Goal: Information Seeking & Learning: Learn about a topic

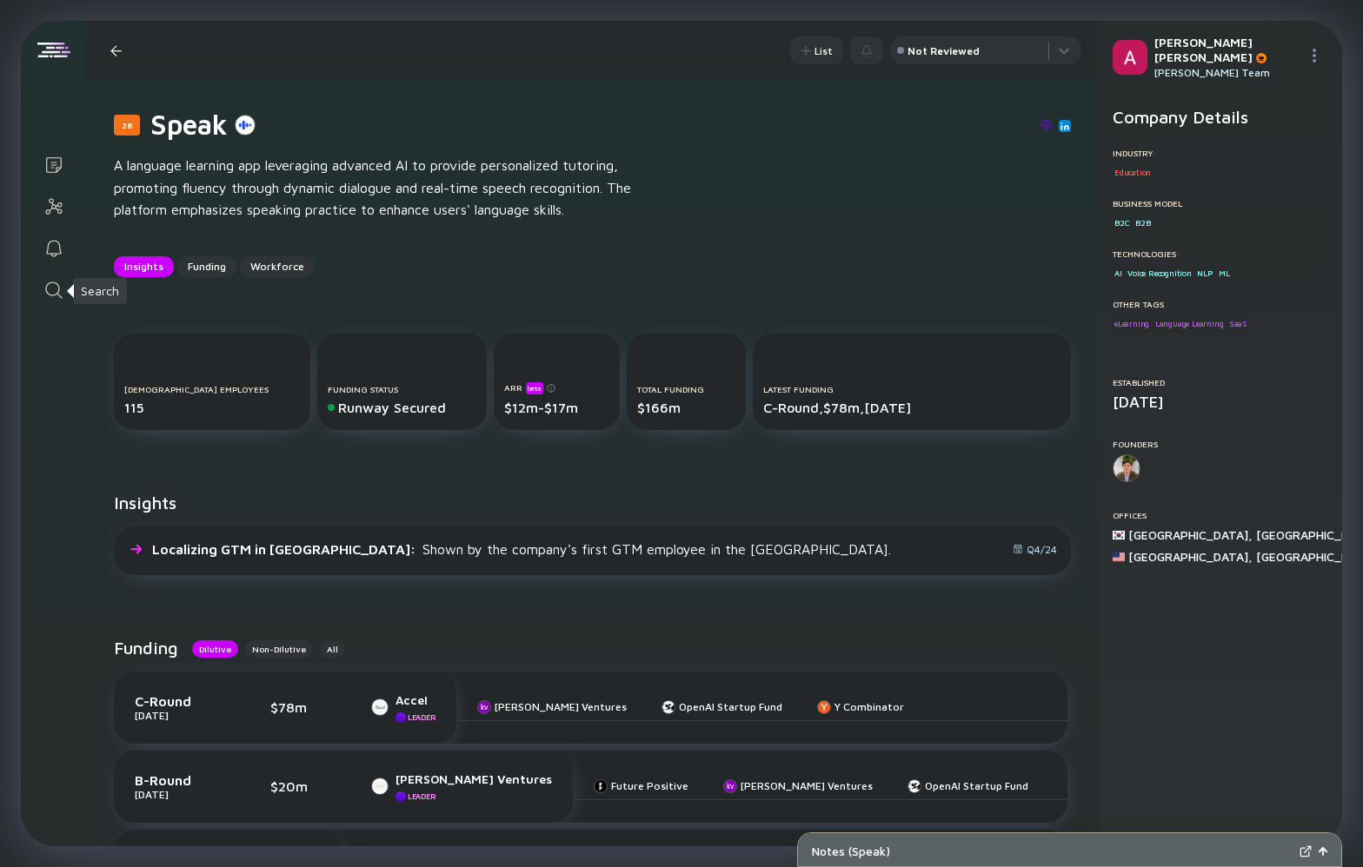
click at [51, 293] on icon "Search" at bounding box center [53, 290] width 21 height 21
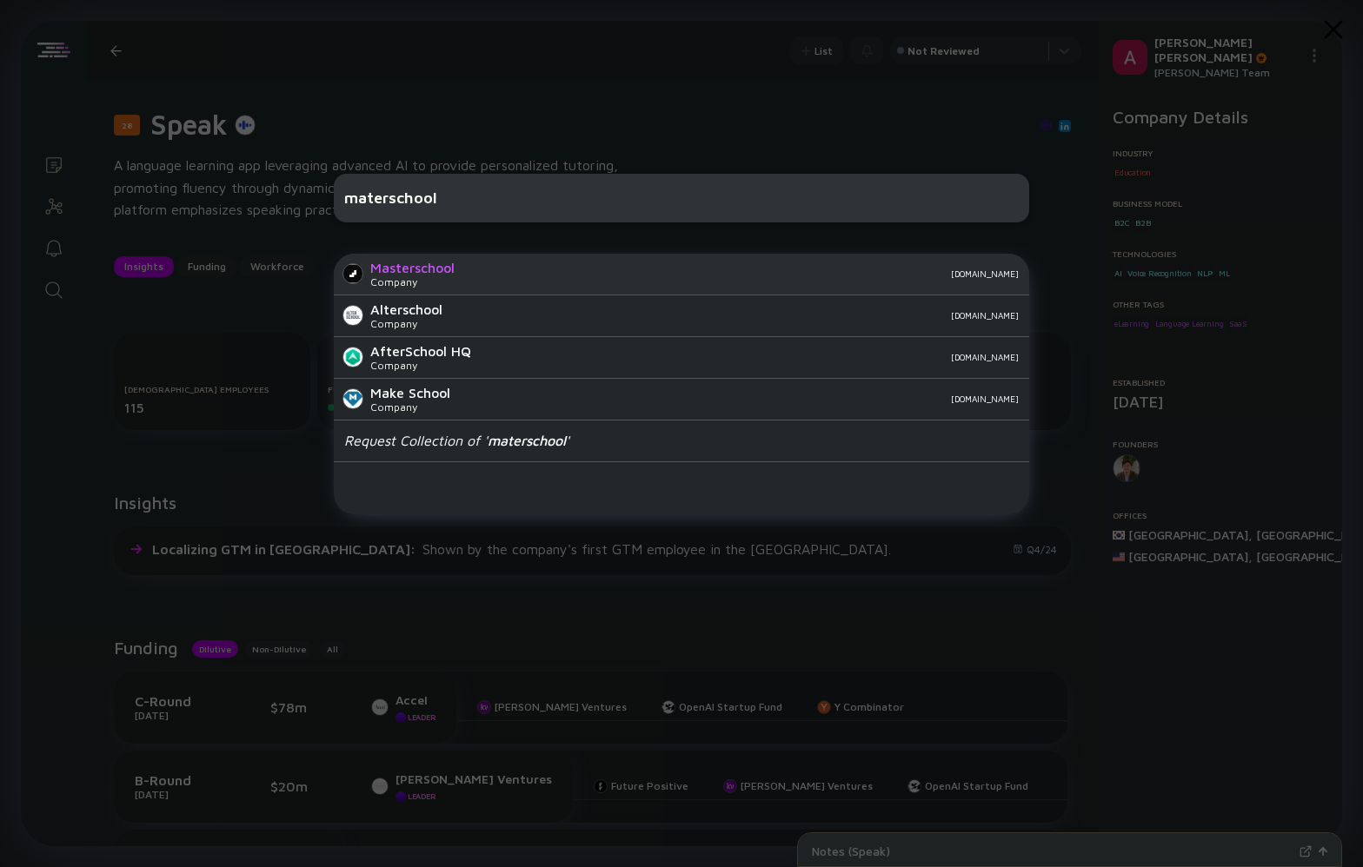
type input "materschool"
click at [462, 286] on div "Masterschool Company masterschool.com" at bounding box center [681, 275] width 695 height 42
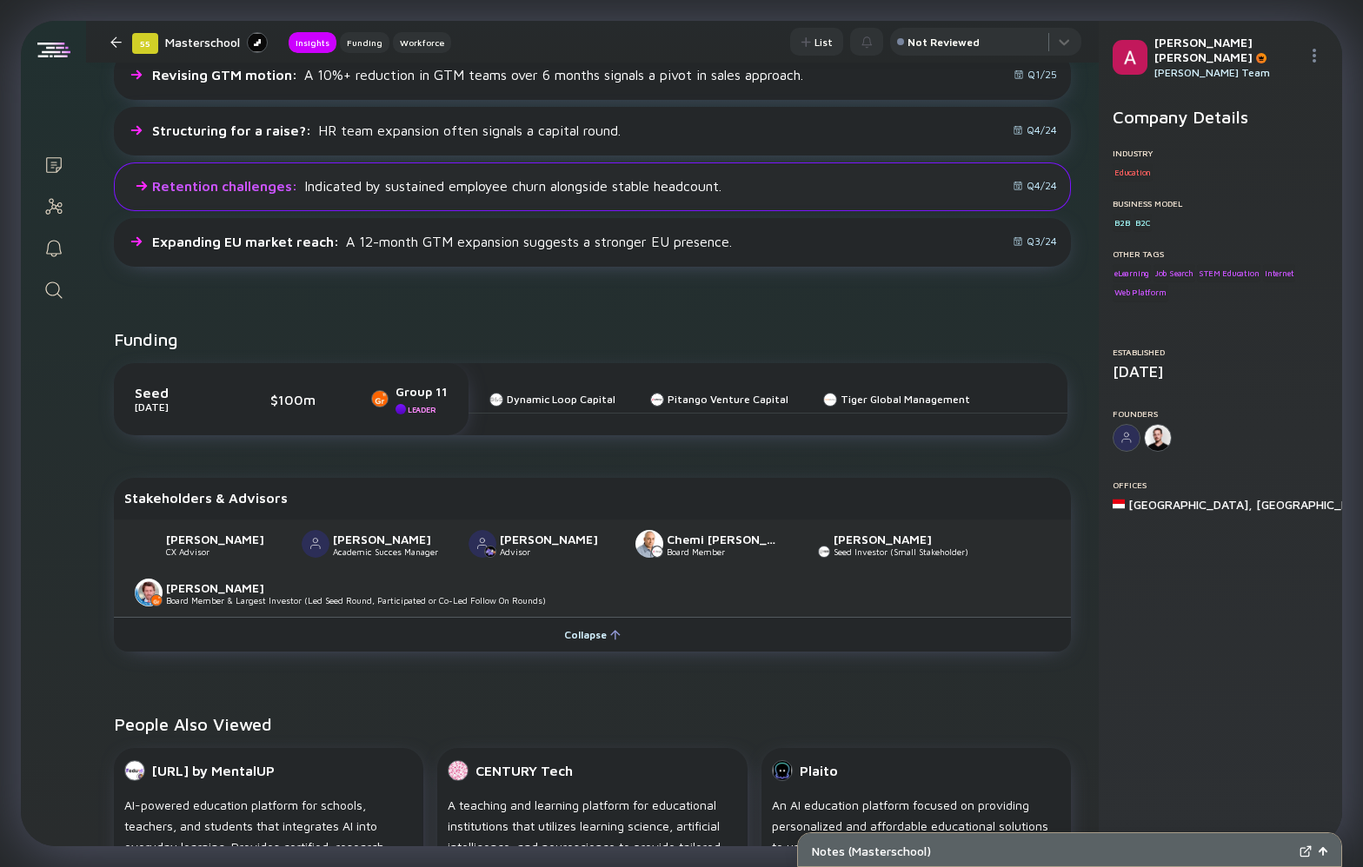
scroll to position [502, 0]
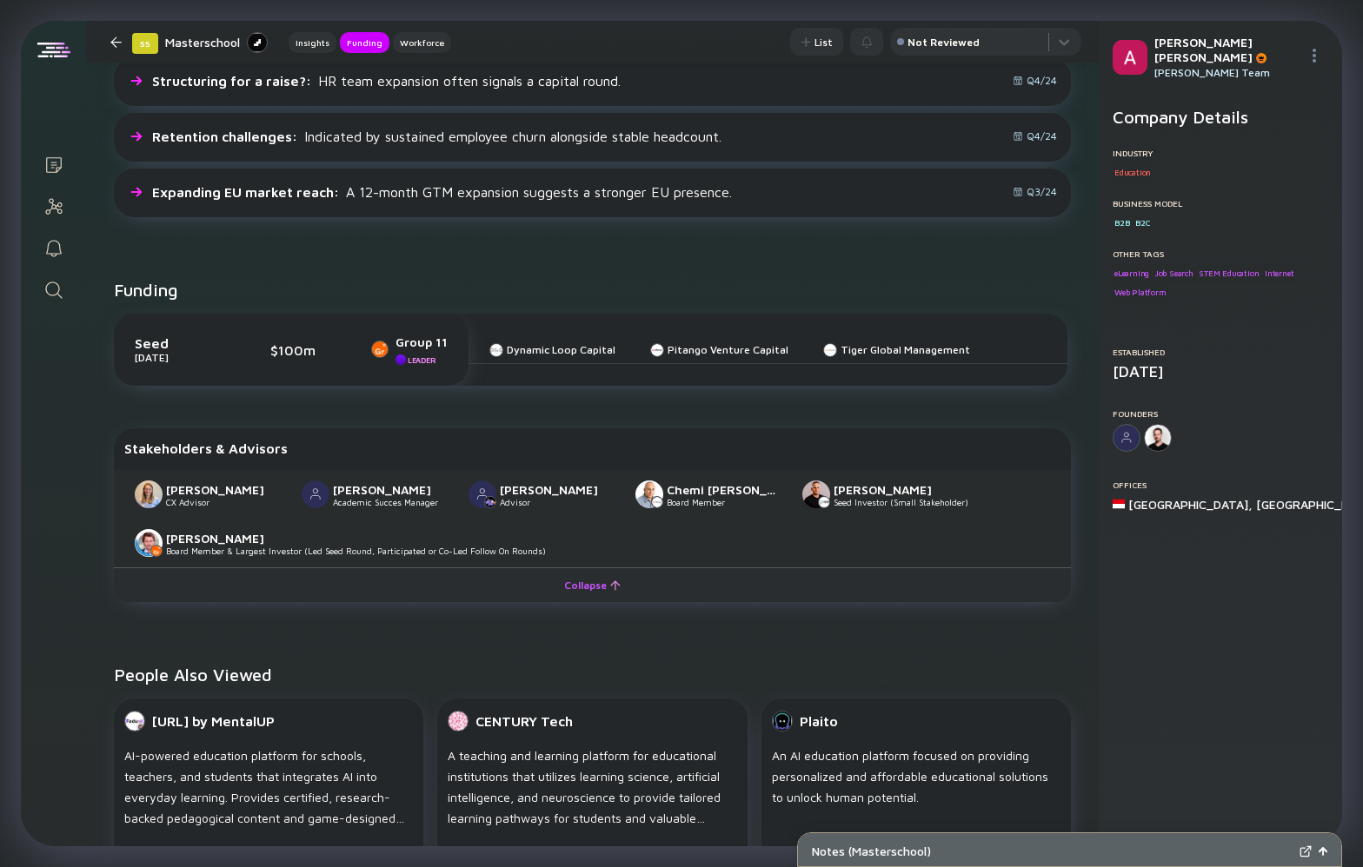
click at [596, 593] on div "Collapse" at bounding box center [592, 585] width 77 height 27
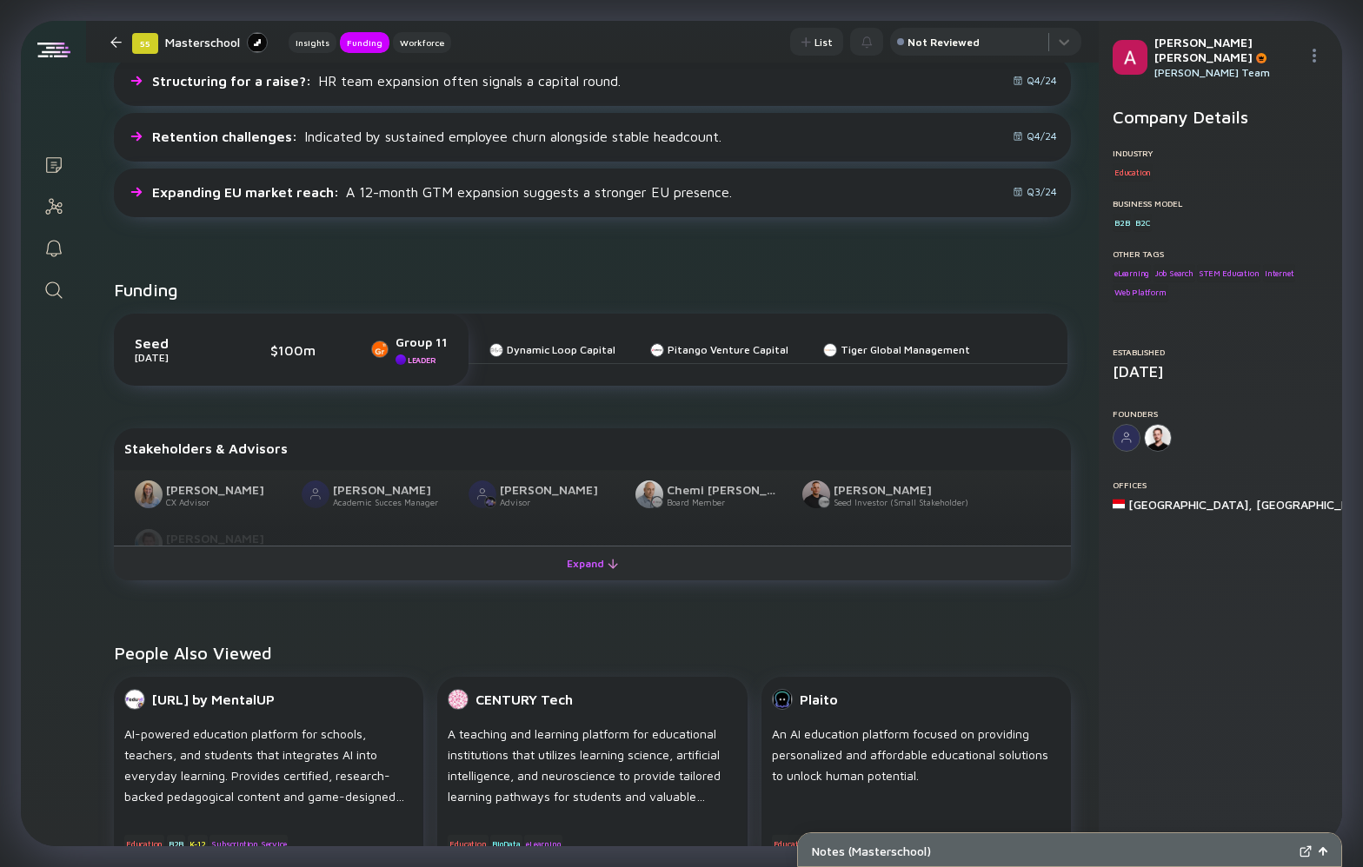
click at [595, 571] on div "Expand" at bounding box center [592, 563] width 72 height 27
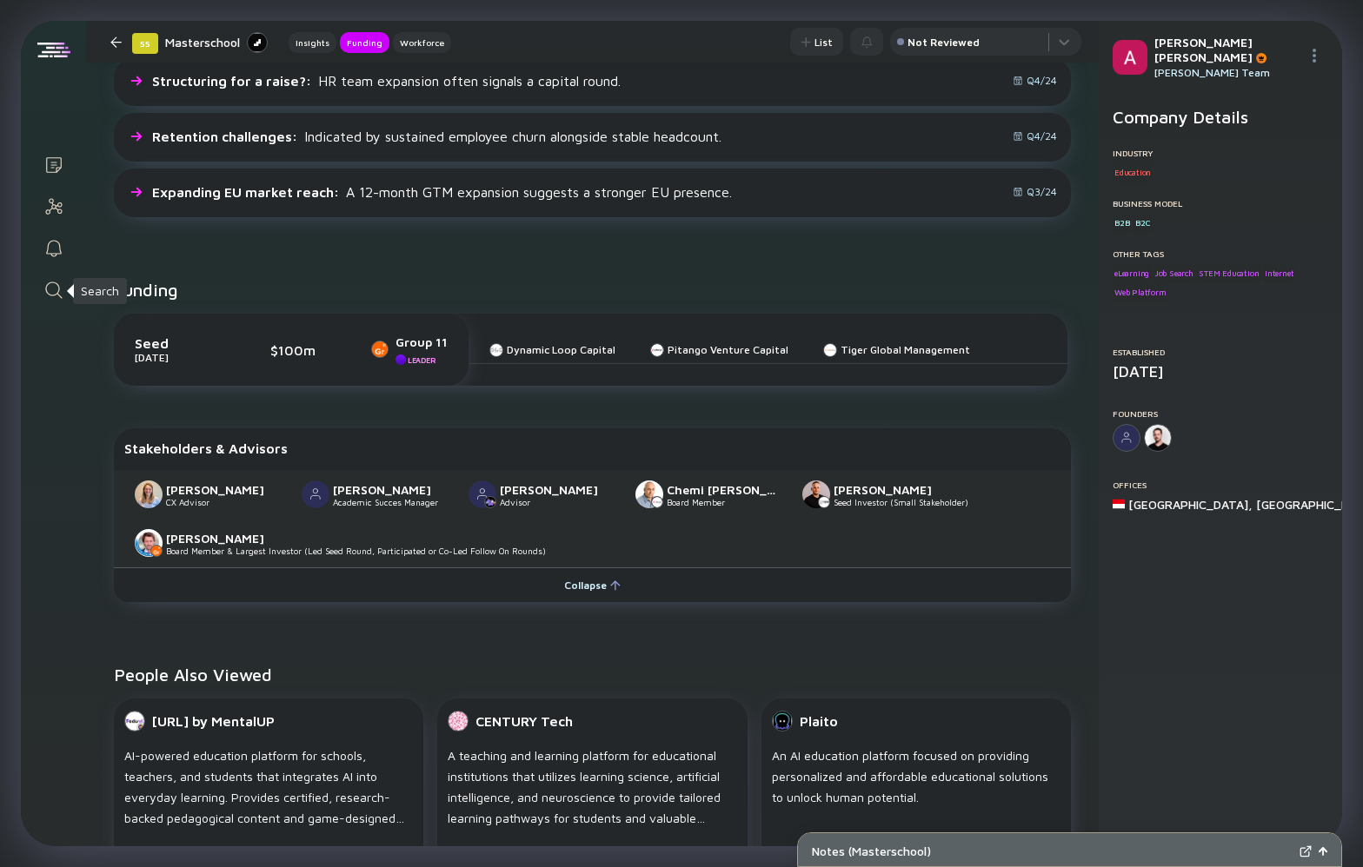
click at [57, 298] on icon "Search" at bounding box center [53, 290] width 21 height 21
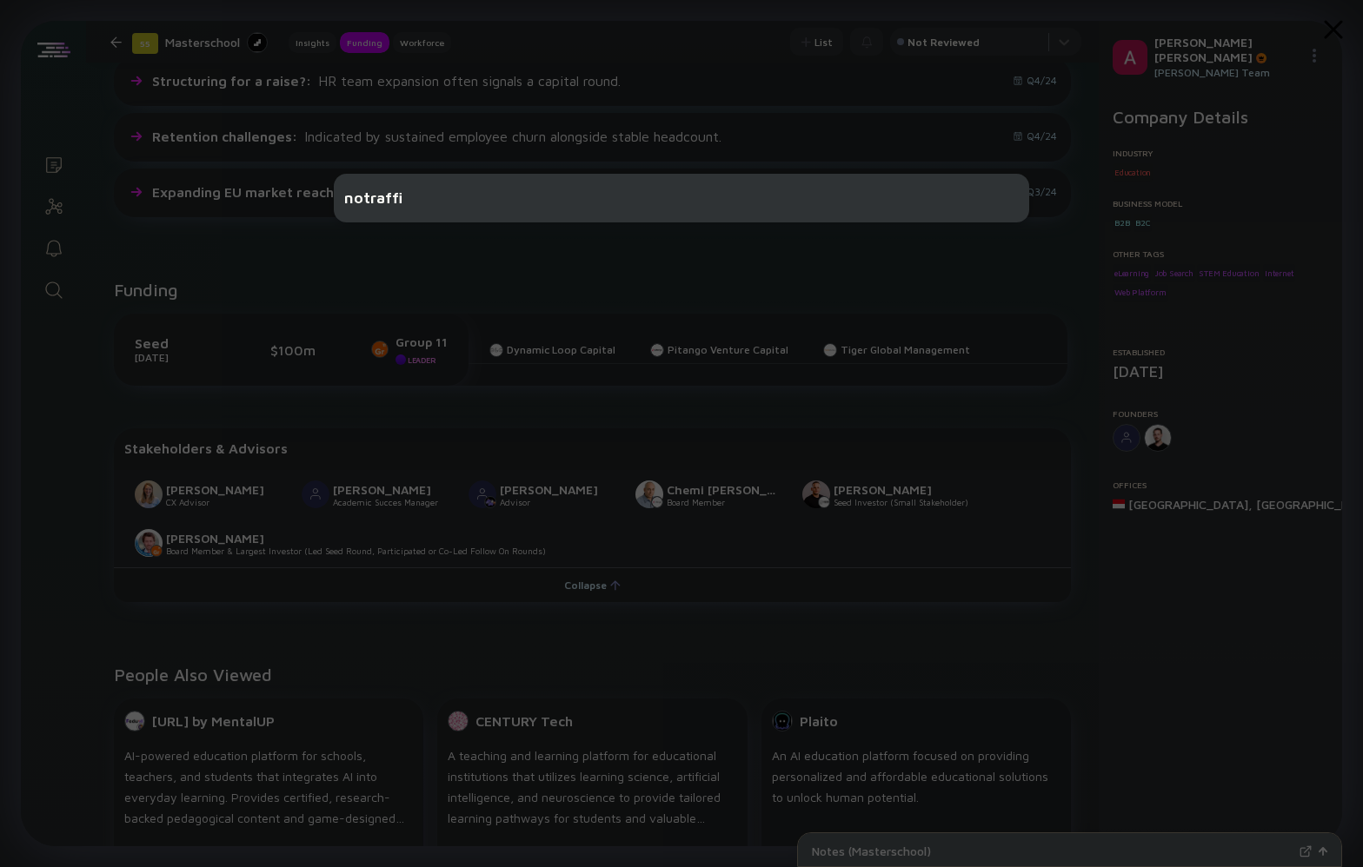
type input "notraffic"
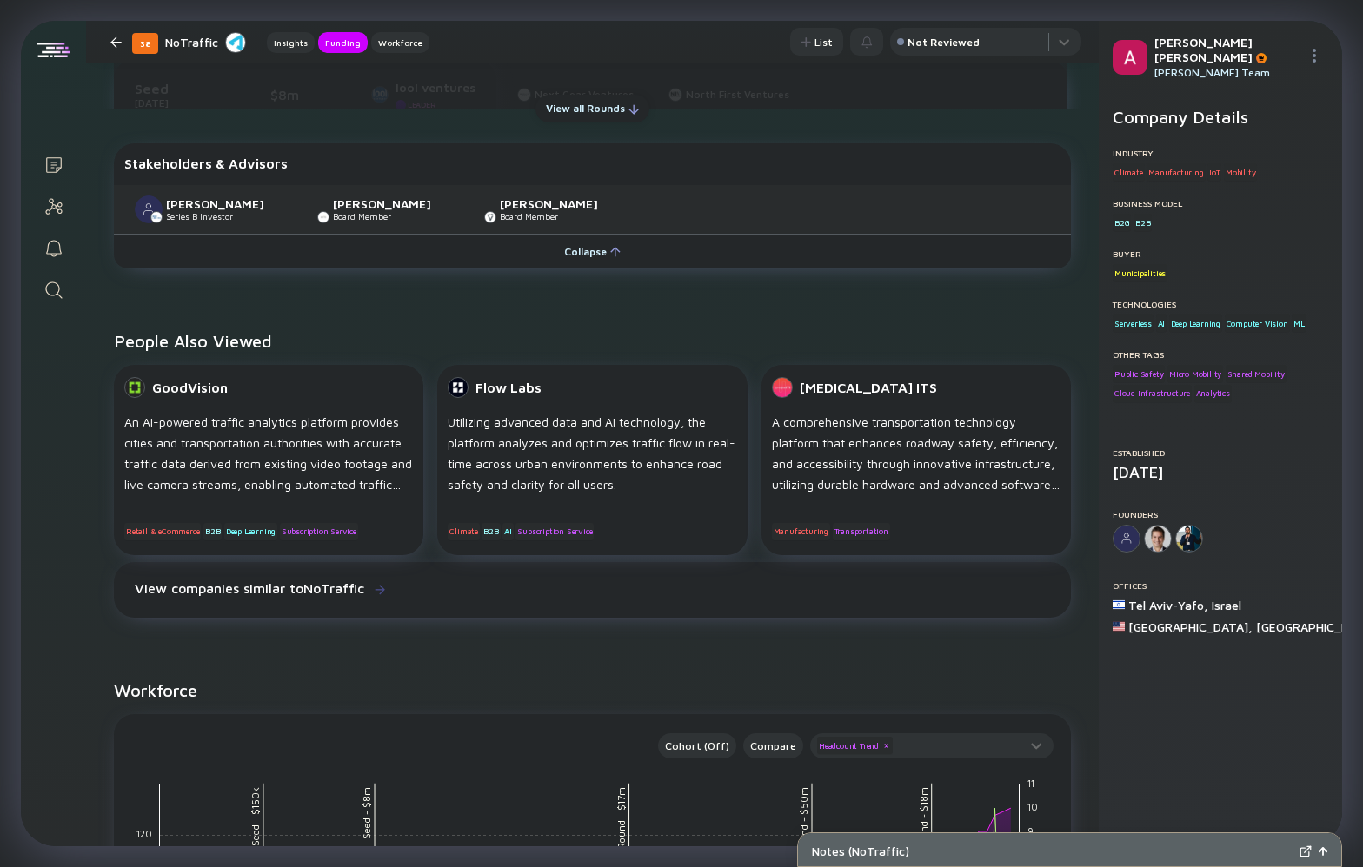
scroll to position [721, 0]
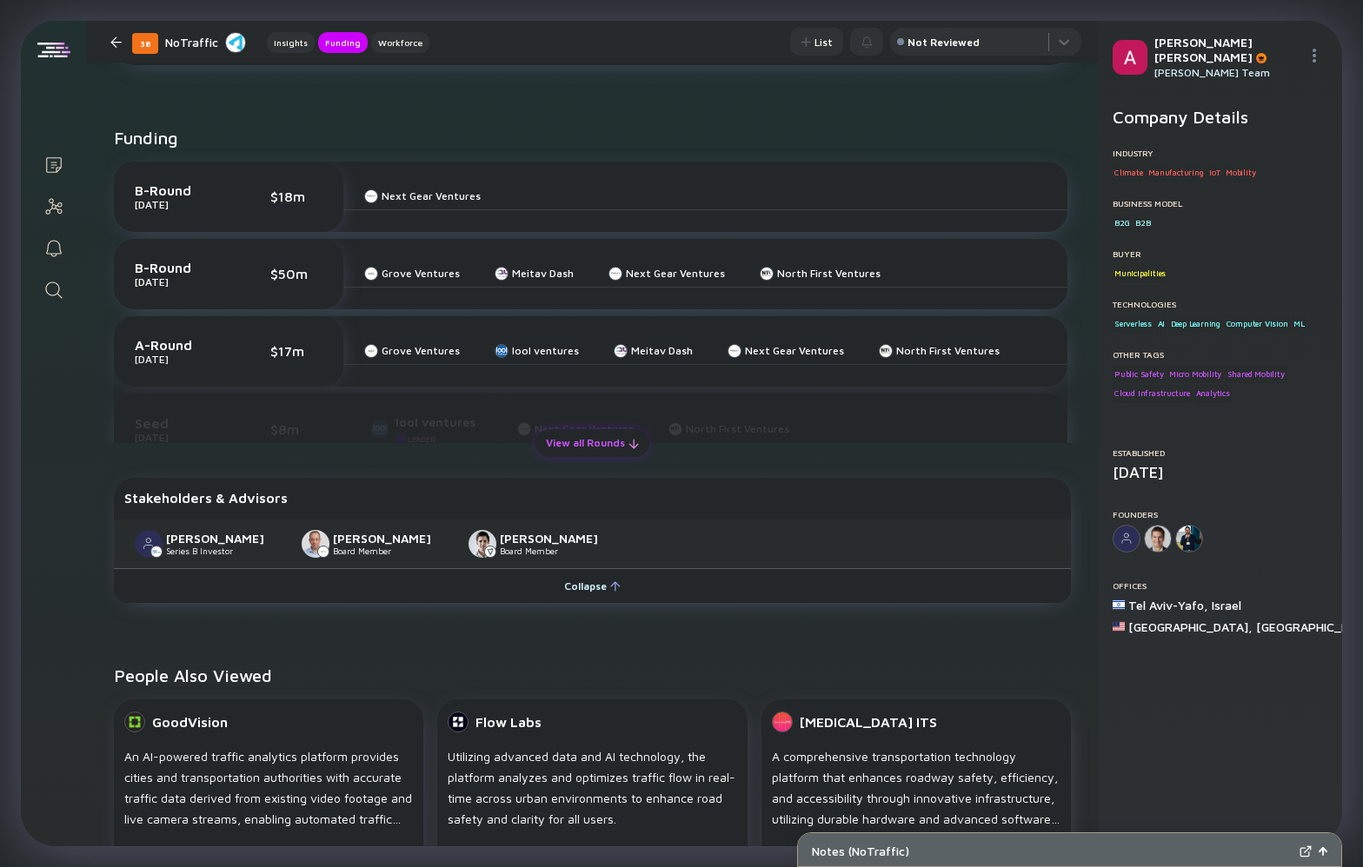
click at [592, 442] on div "View all Rounds" at bounding box center [592, 442] width 114 height 27
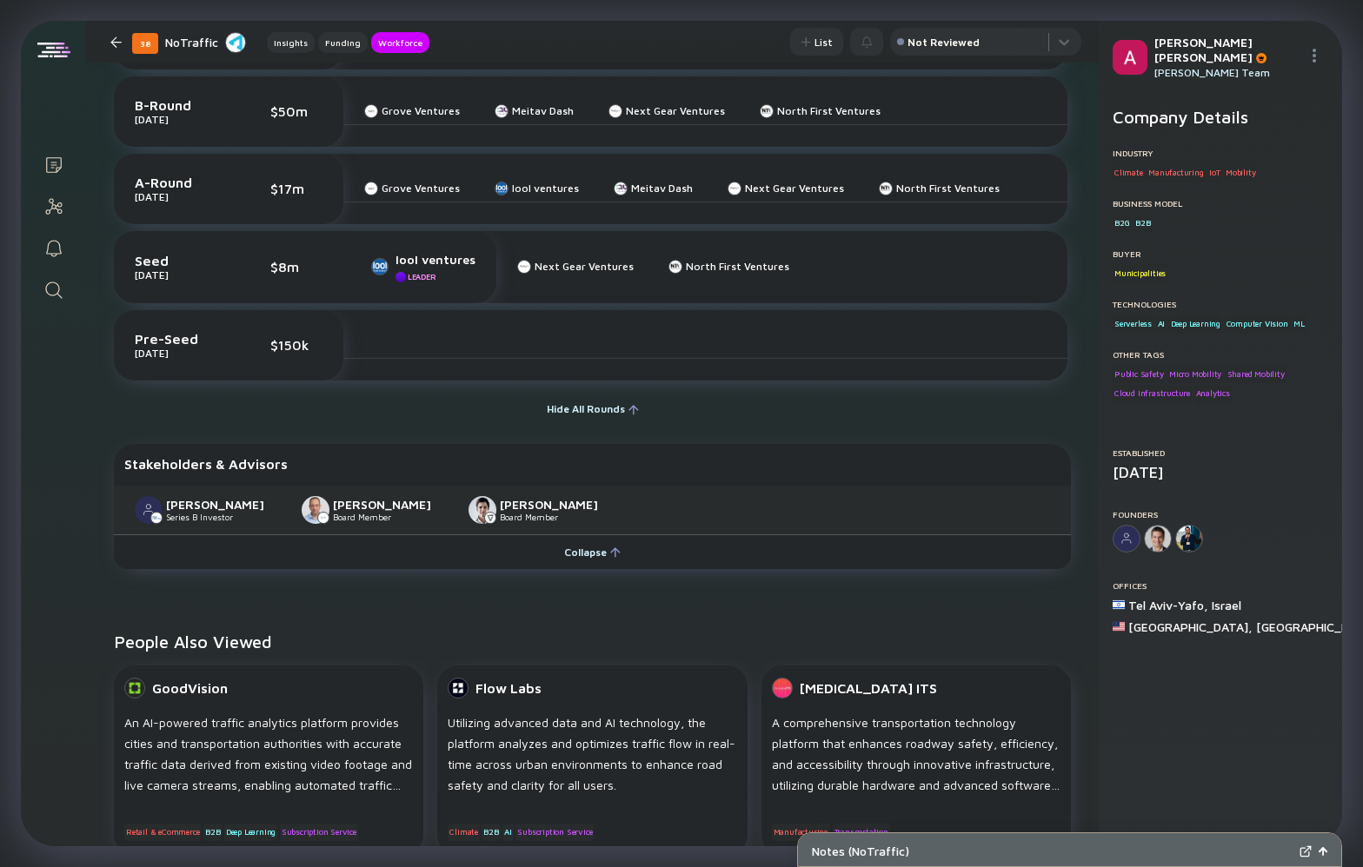
scroll to position [381, 0]
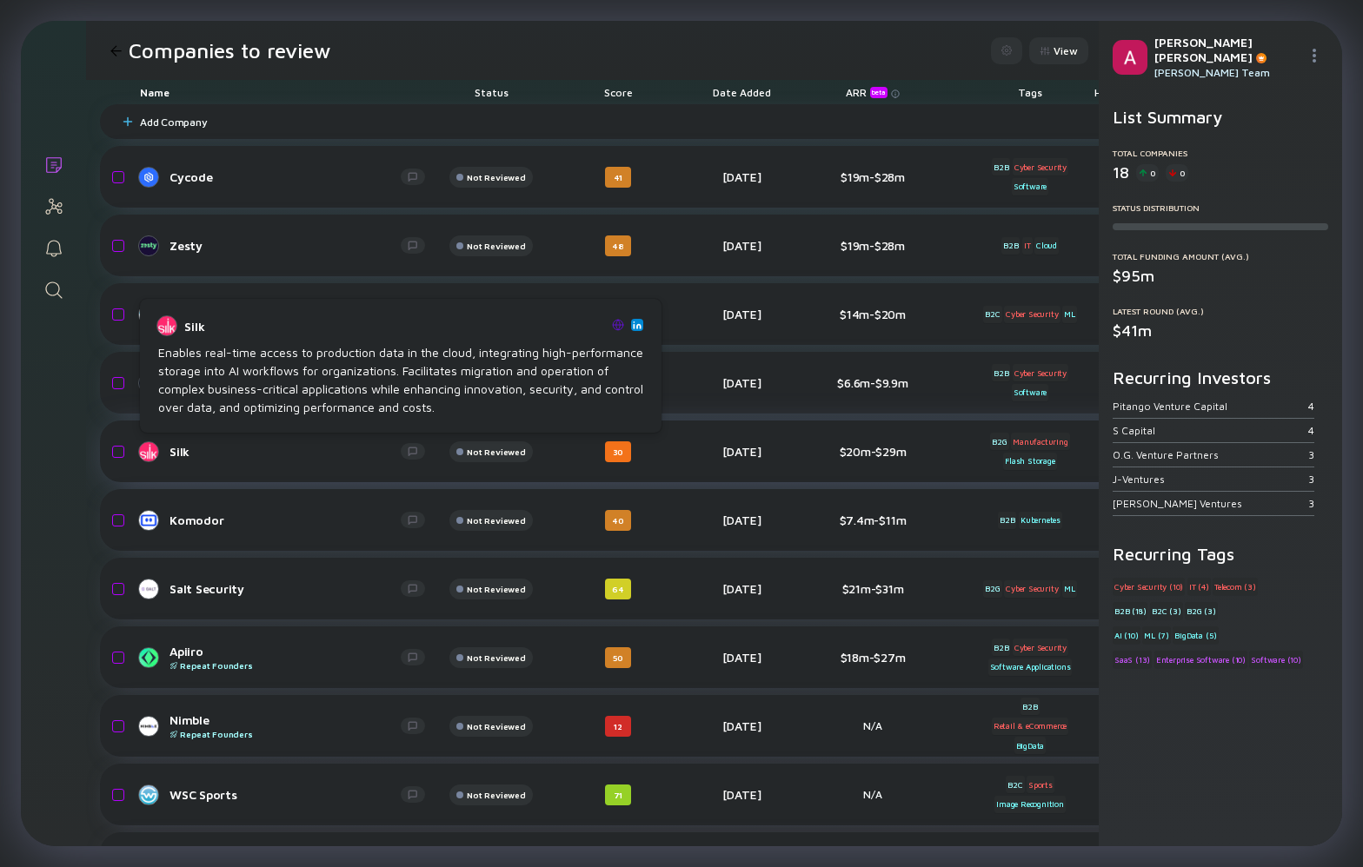
click at [164, 447] on link "Silk" at bounding box center [289, 452] width 299 height 21
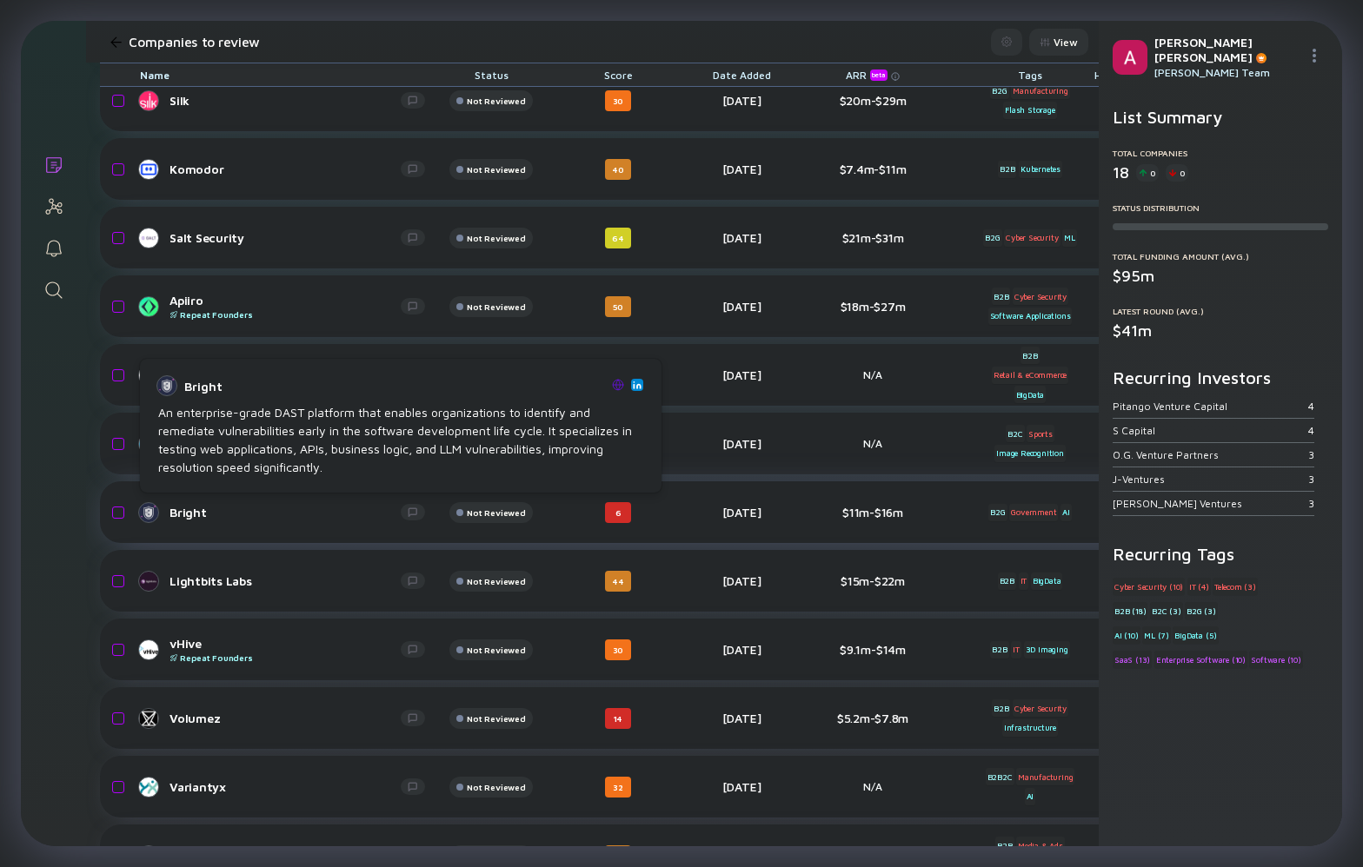
scroll to position [356, 0]
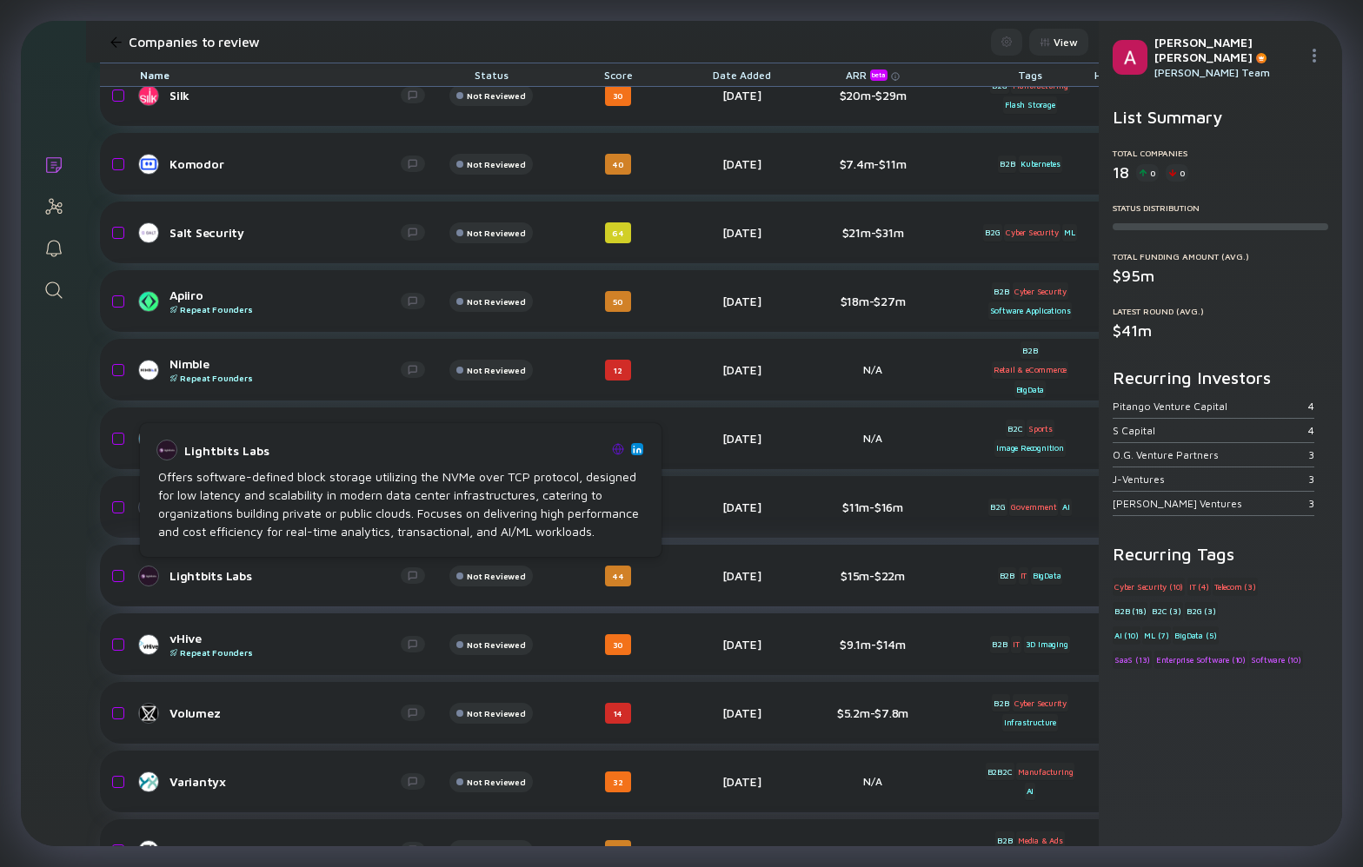
click at [223, 568] on div "Lightbits Labs" at bounding box center [284, 575] width 231 height 15
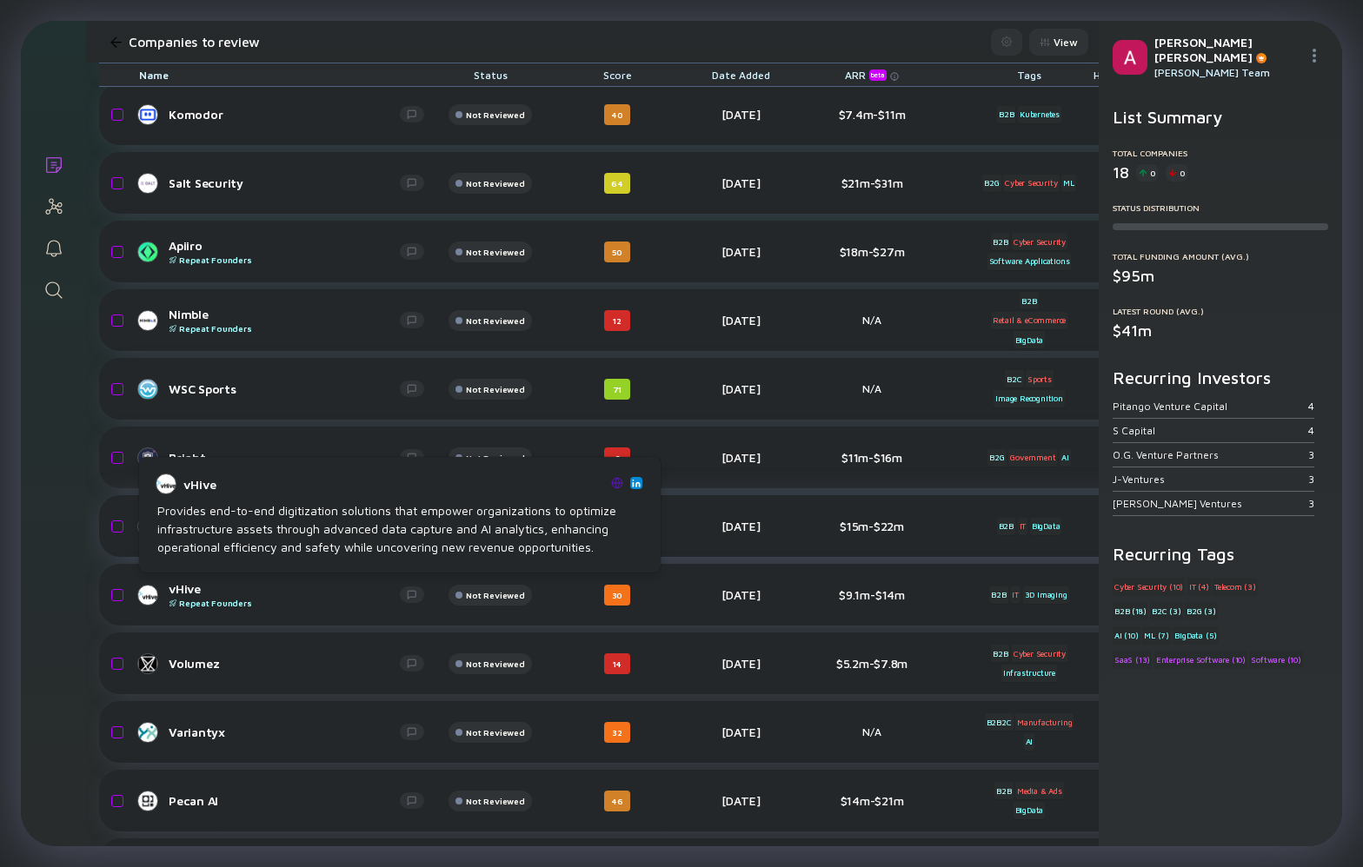
scroll to position [411, 2]
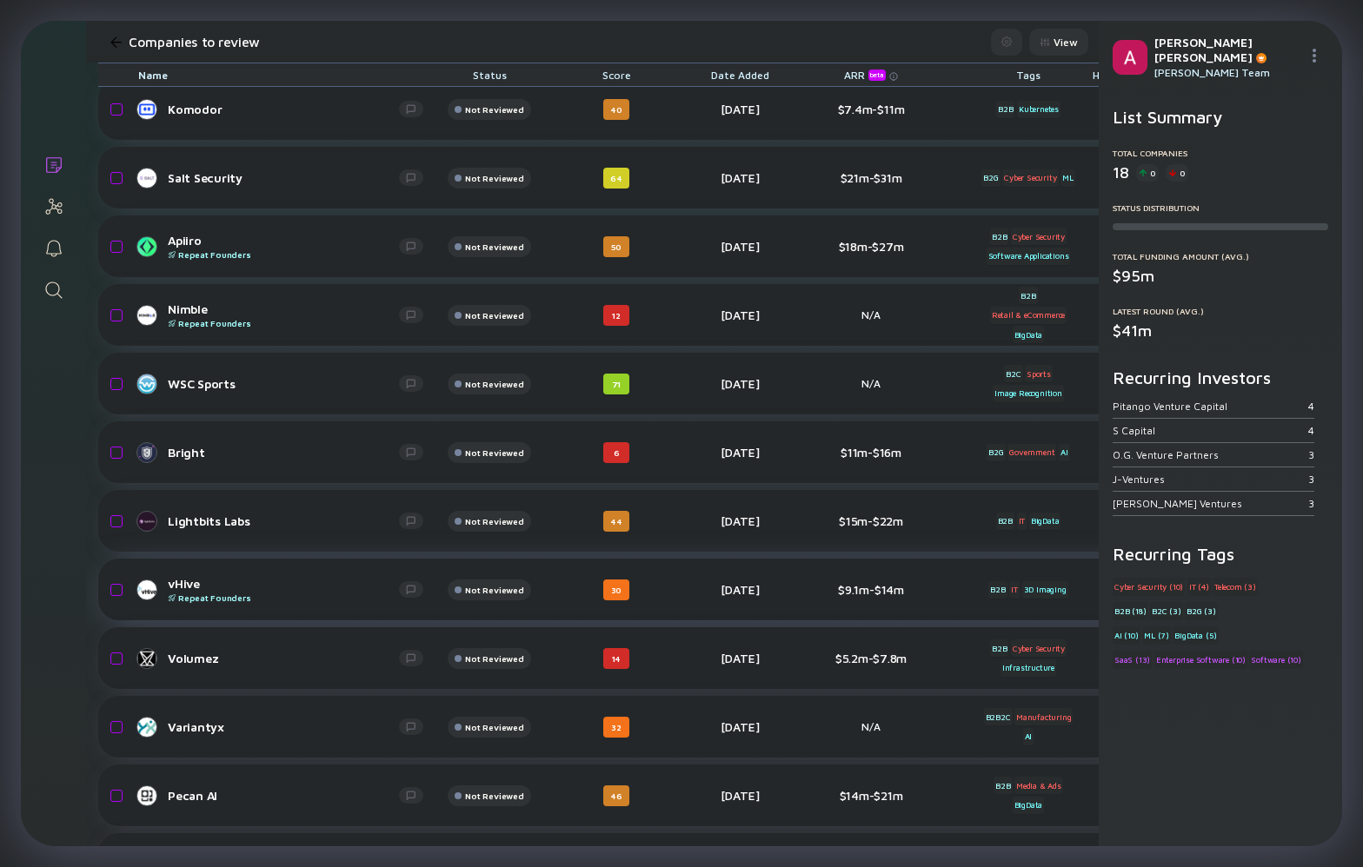
click at [185, 585] on div "vHive Repeat Founders" at bounding box center [283, 589] width 231 height 27
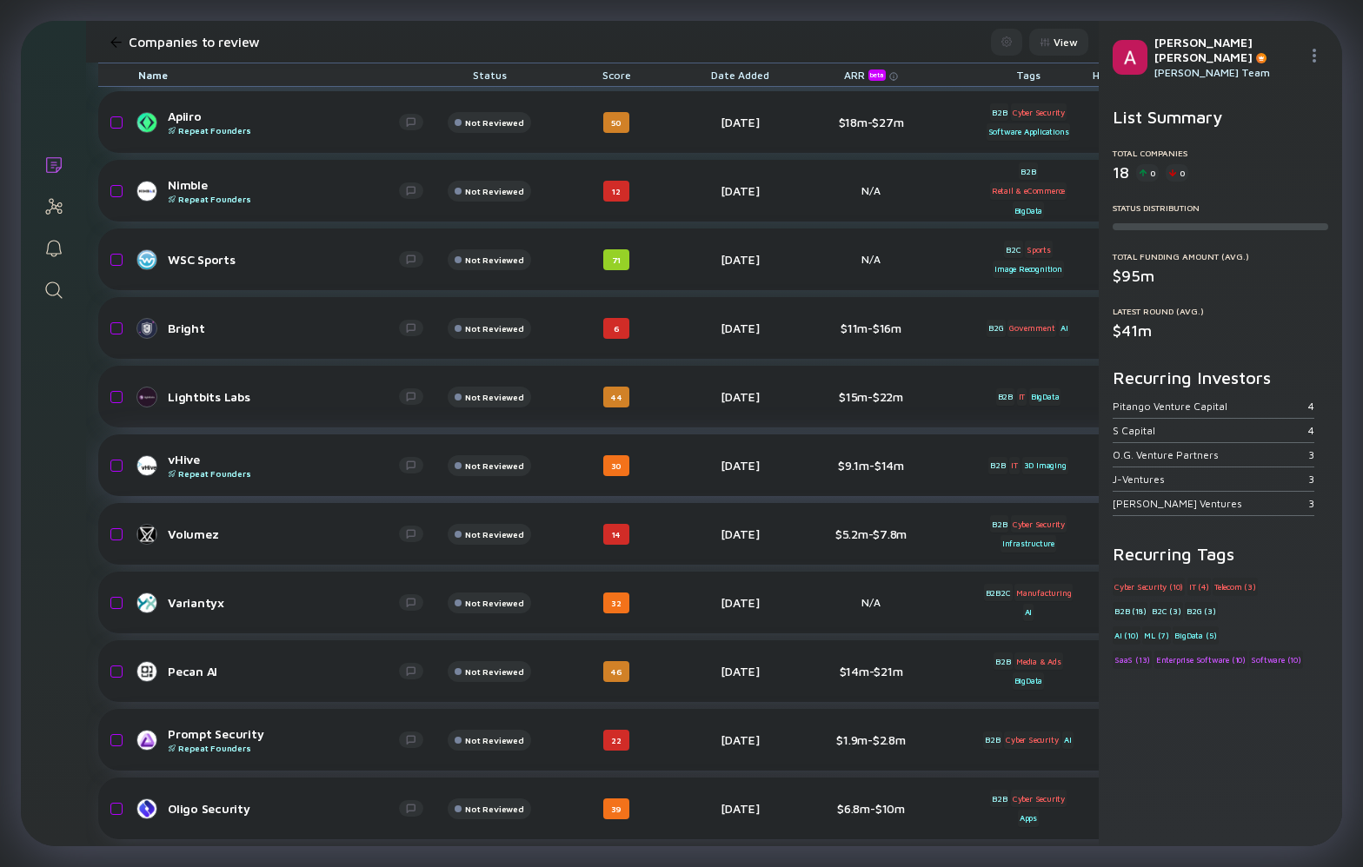
scroll to position [0, 2]
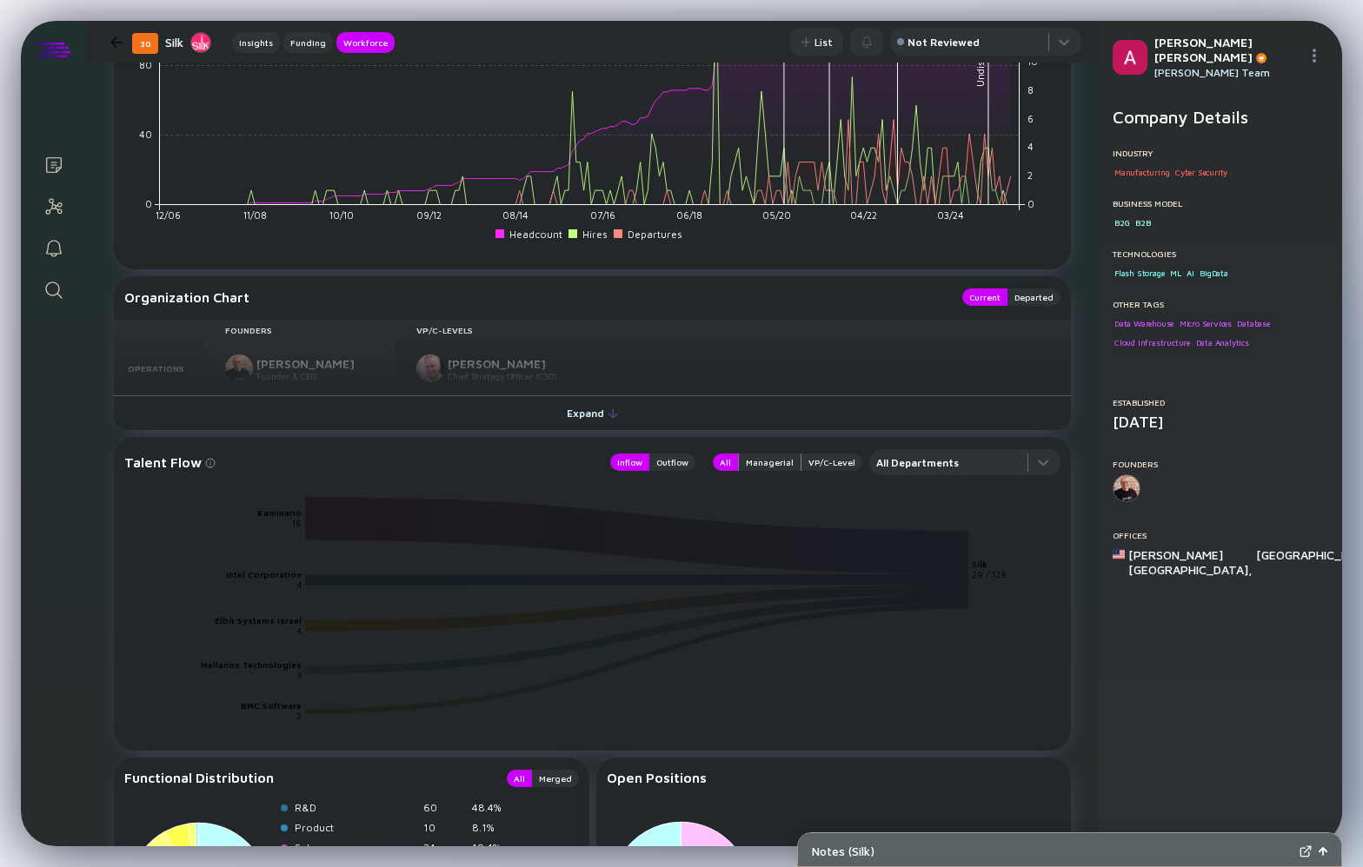
scroll to position [1972, 0]
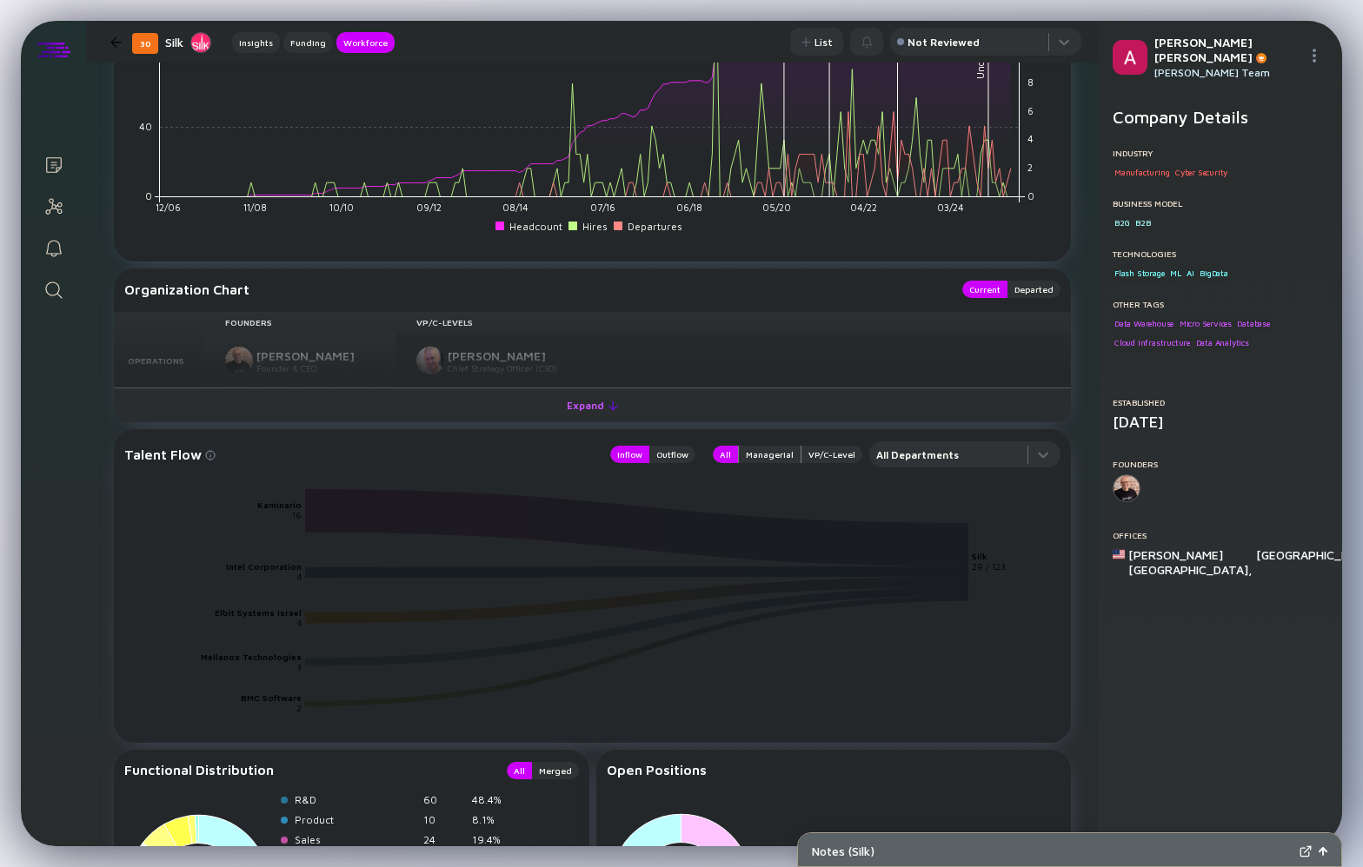
click at [575, 392] on div "Expand" at bounding box center [592, 405] width 72 height 27
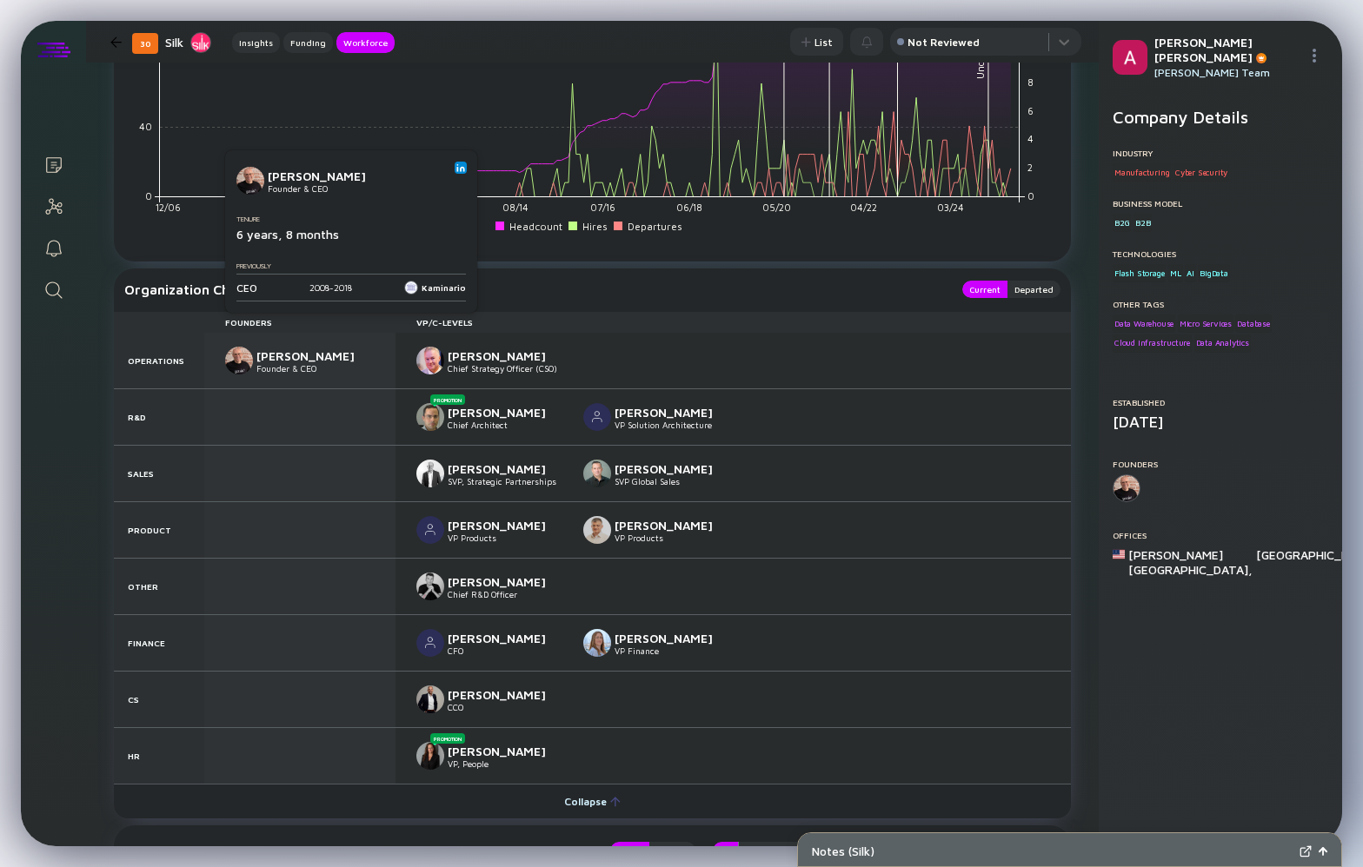
click at [464, 171] on img at bounding box center [460, 167] width 9 height 9
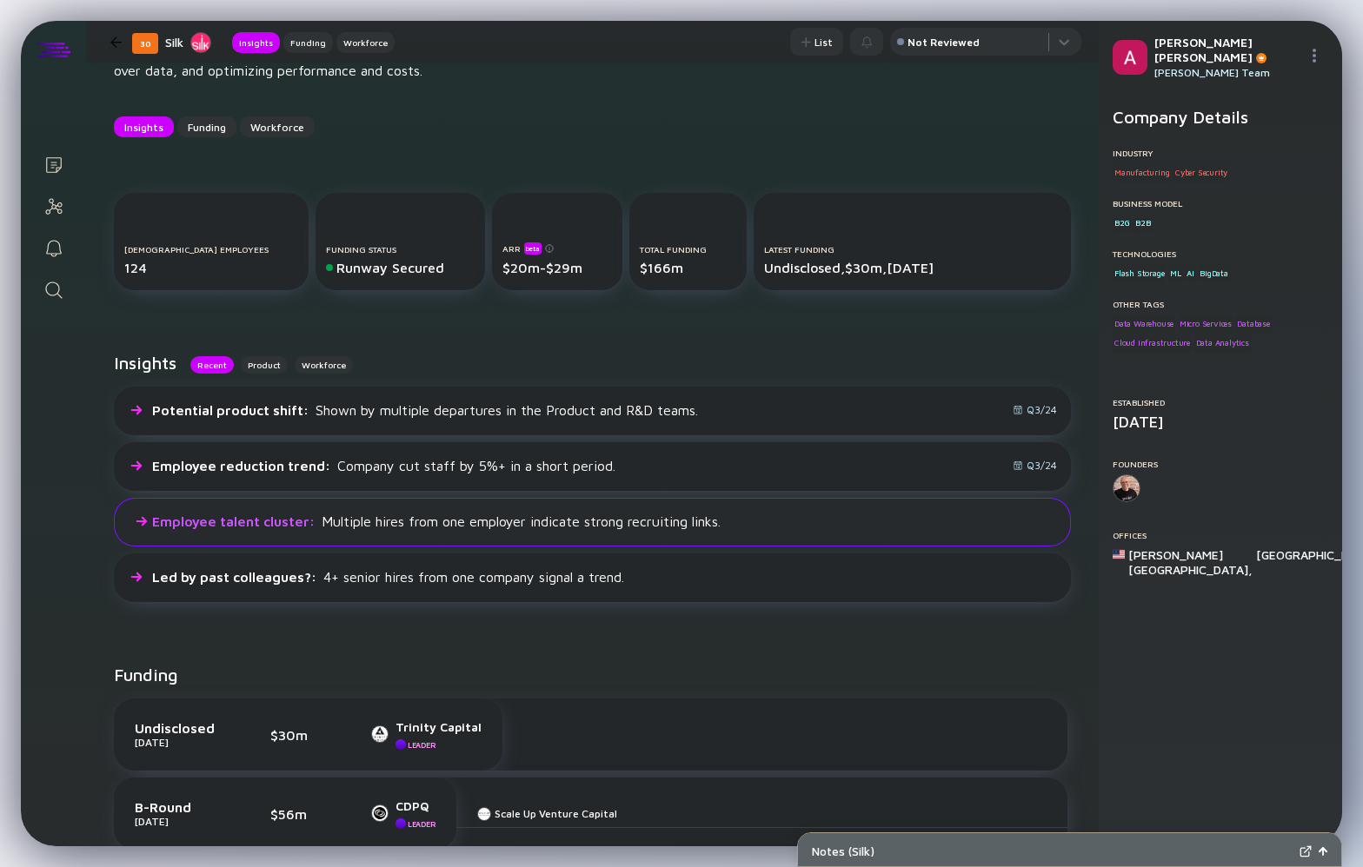
scroll to position [0, 0]
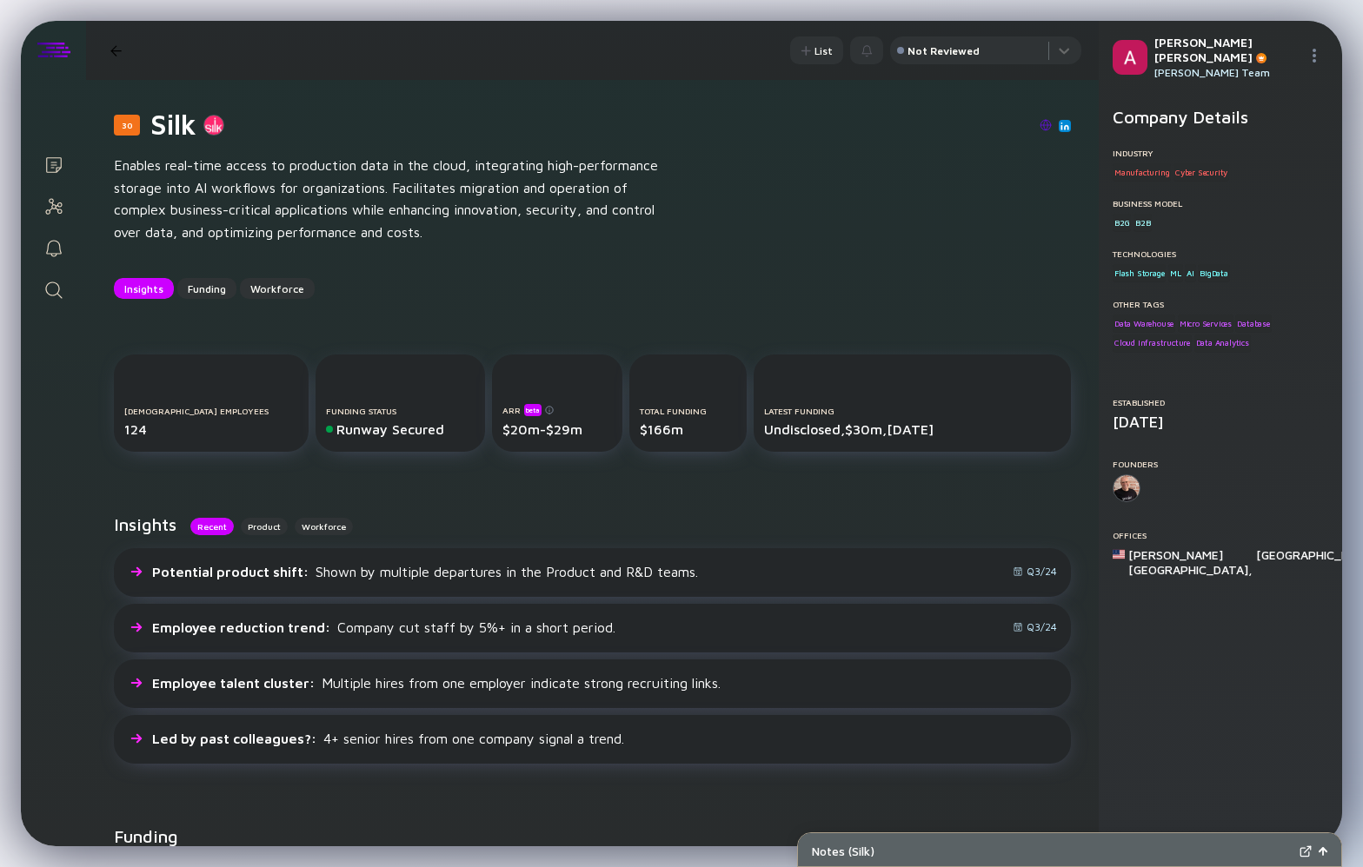
click at [1045, 125] on img at bounding box center [1046, 125] width 12 height 12
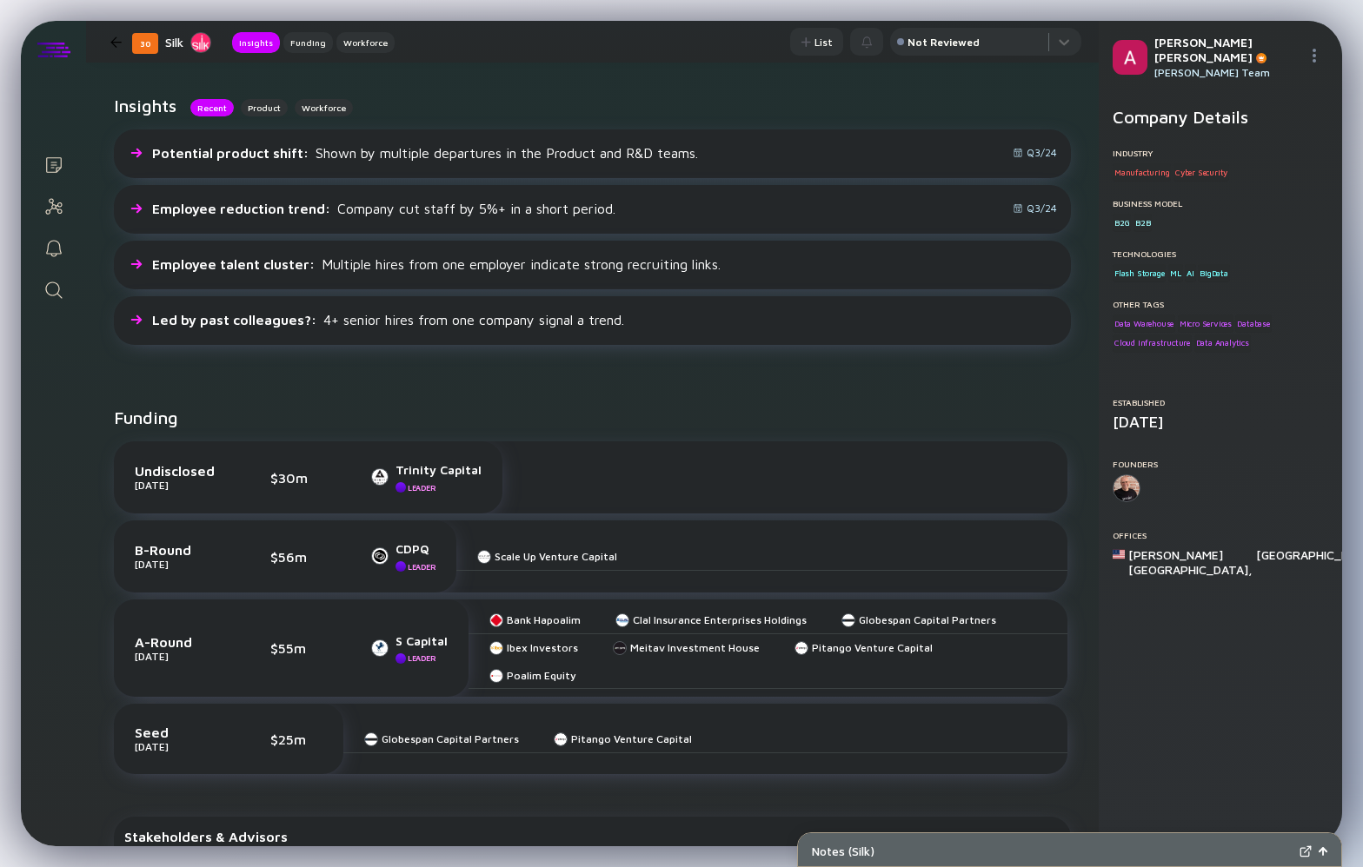
scroll to position [596, 0]
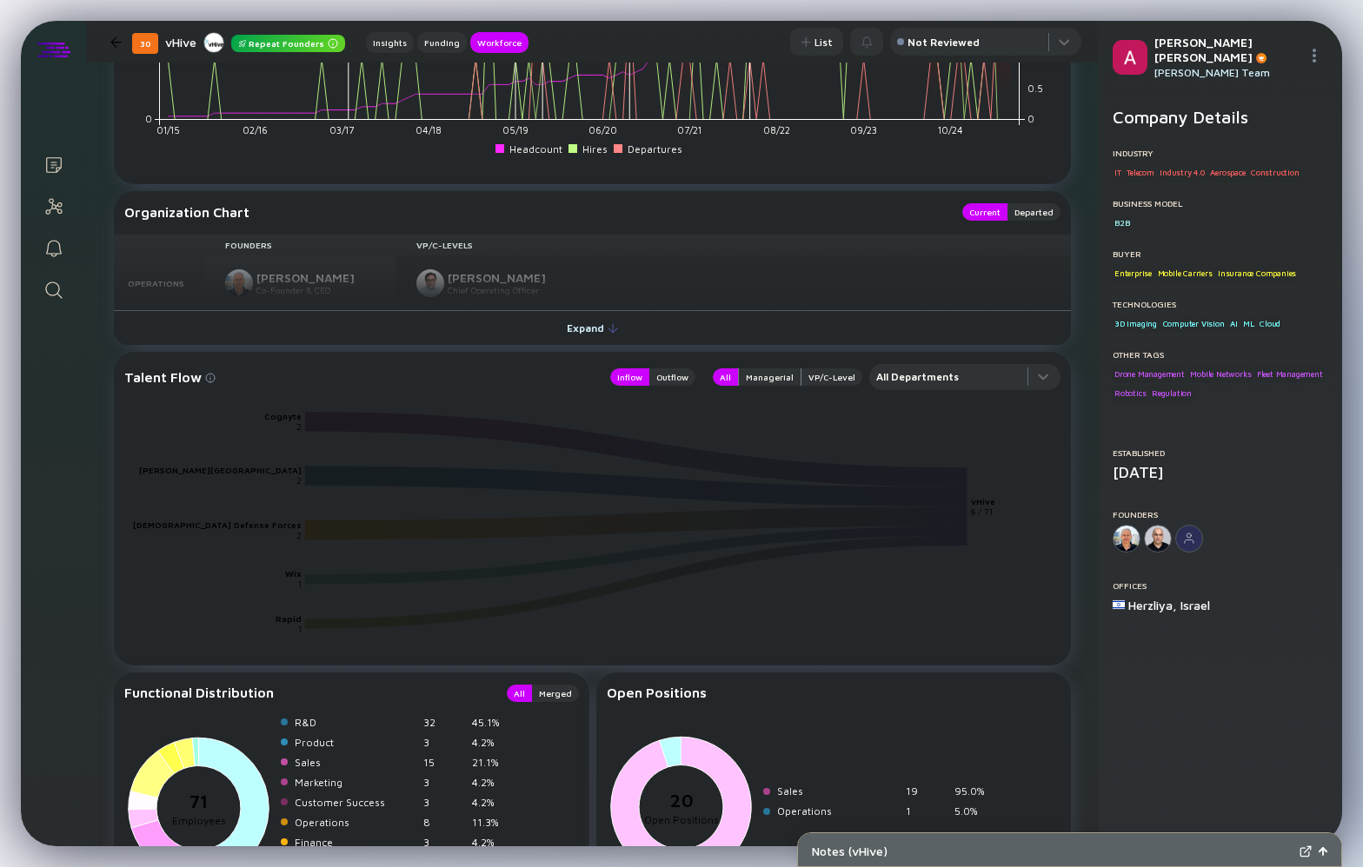
scroll to position [1777, 0]
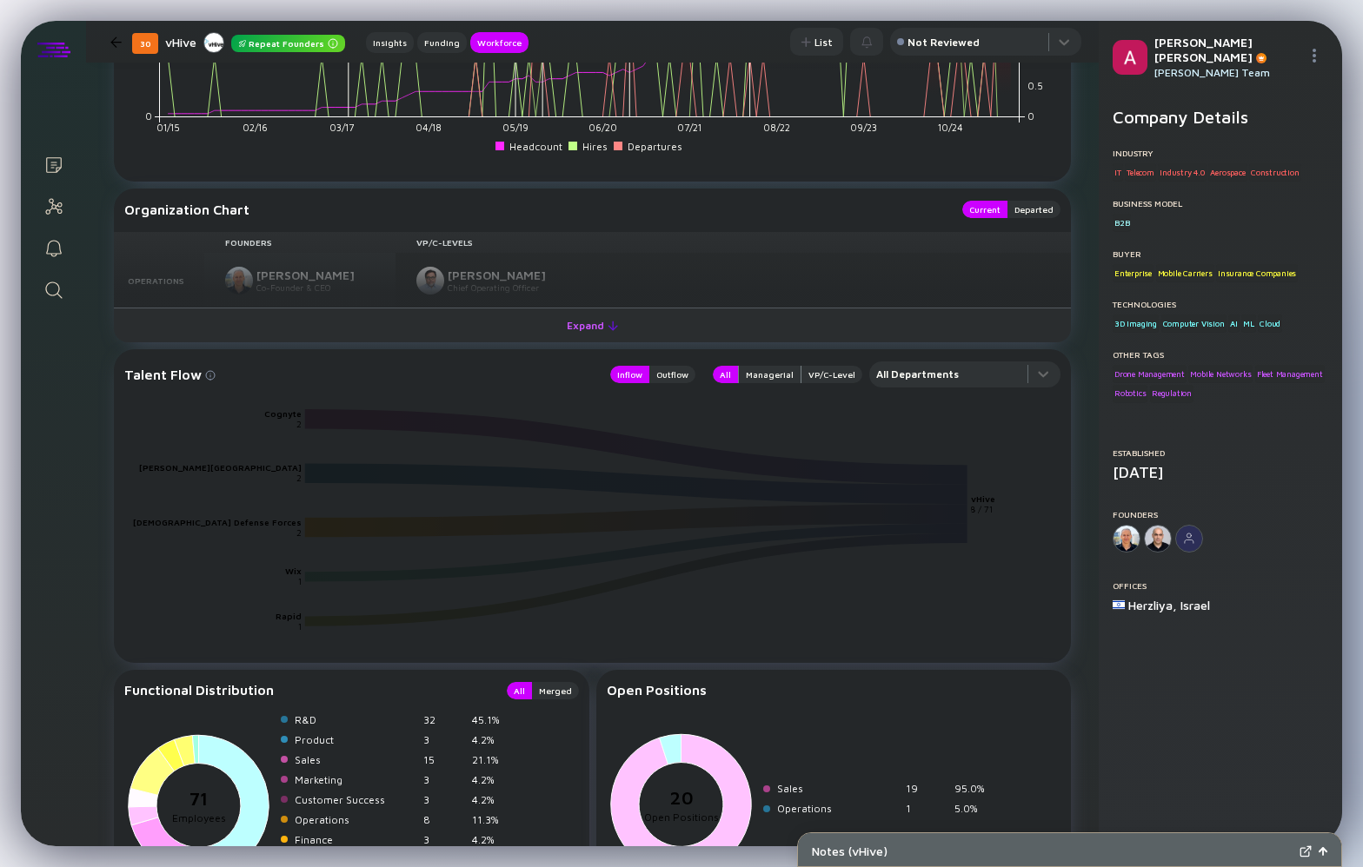
click at [591, 322] on div "Expand" at bounding box center [592, 325] width 72 height 27
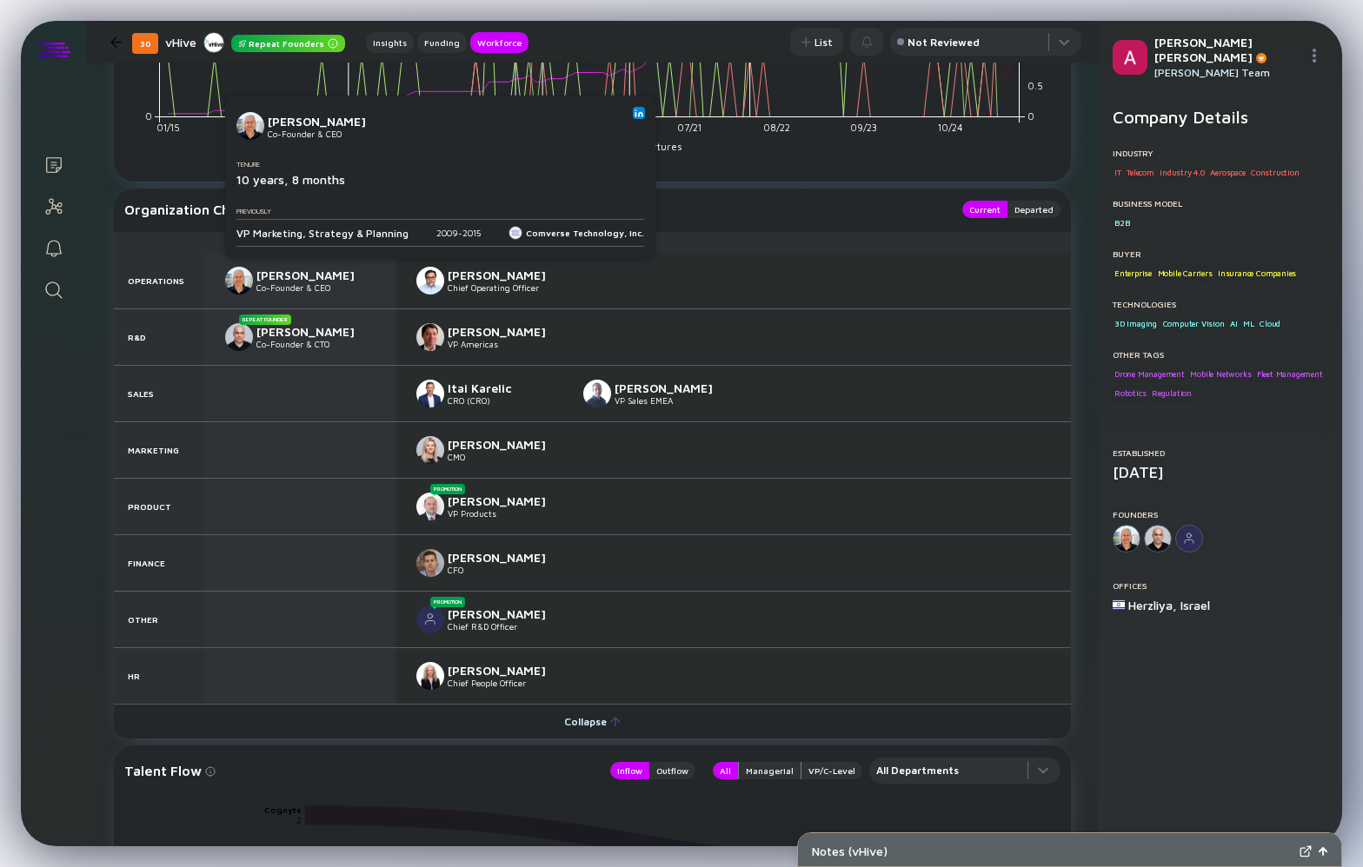
click at [635, 110] on img at bounding box center [639, 113] width 9 height 9
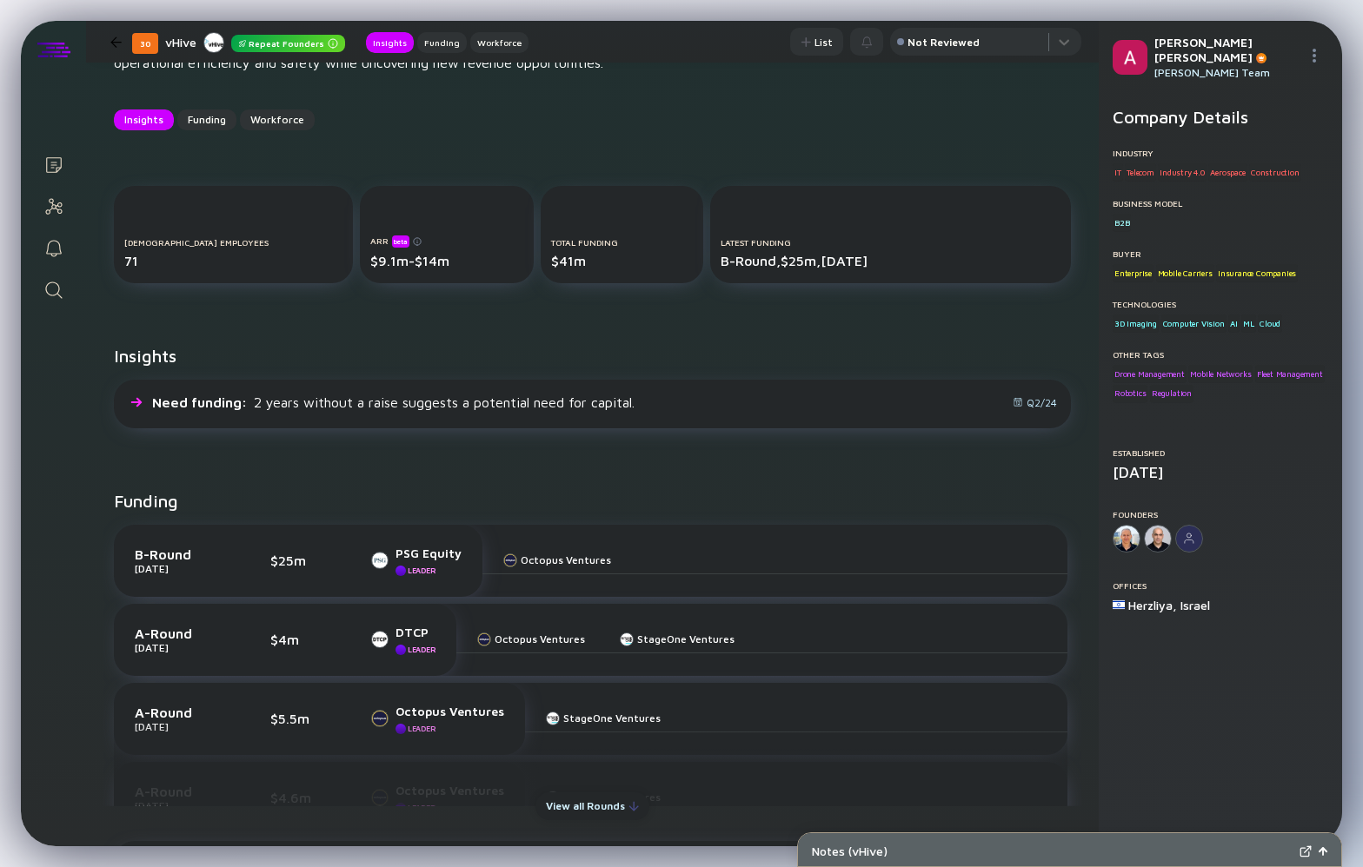
scroll to position [0, 0]
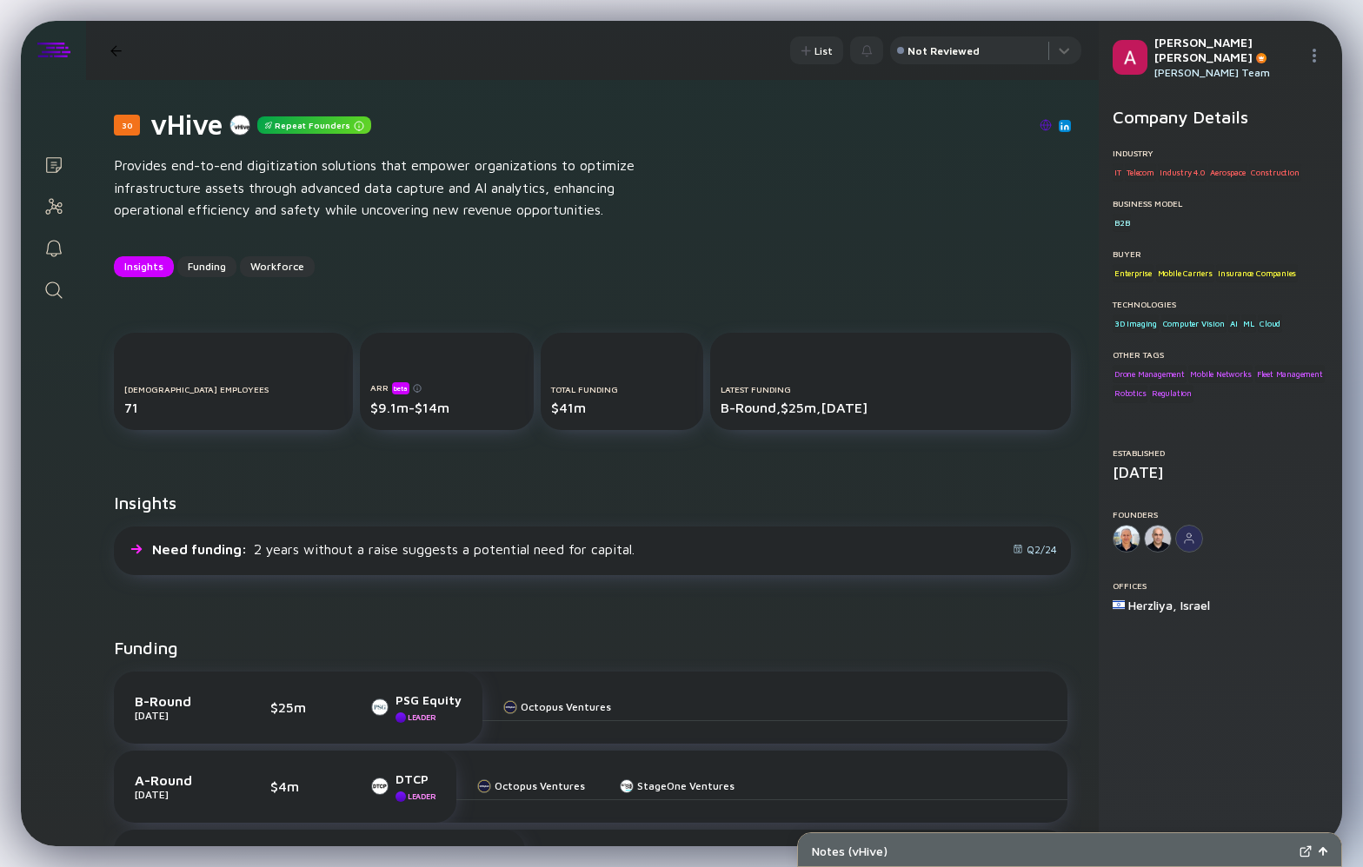
click at [1045, 123] on img at bounding box center [1046, 125] width 12 height 12
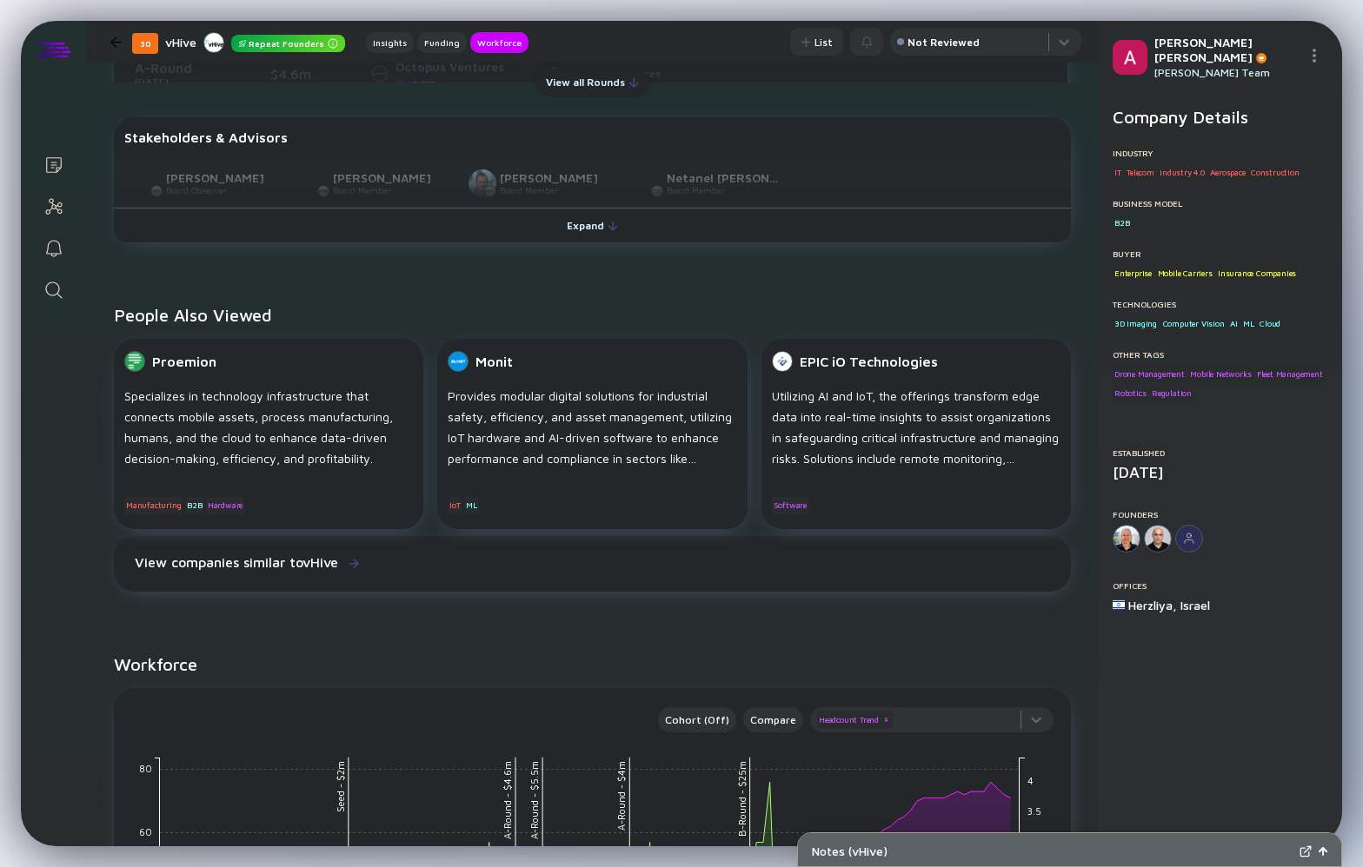
scroll to position [874, 0]
click at [586, 217] on div "Expand" at bounding box center [592, 222] width 72 height 27
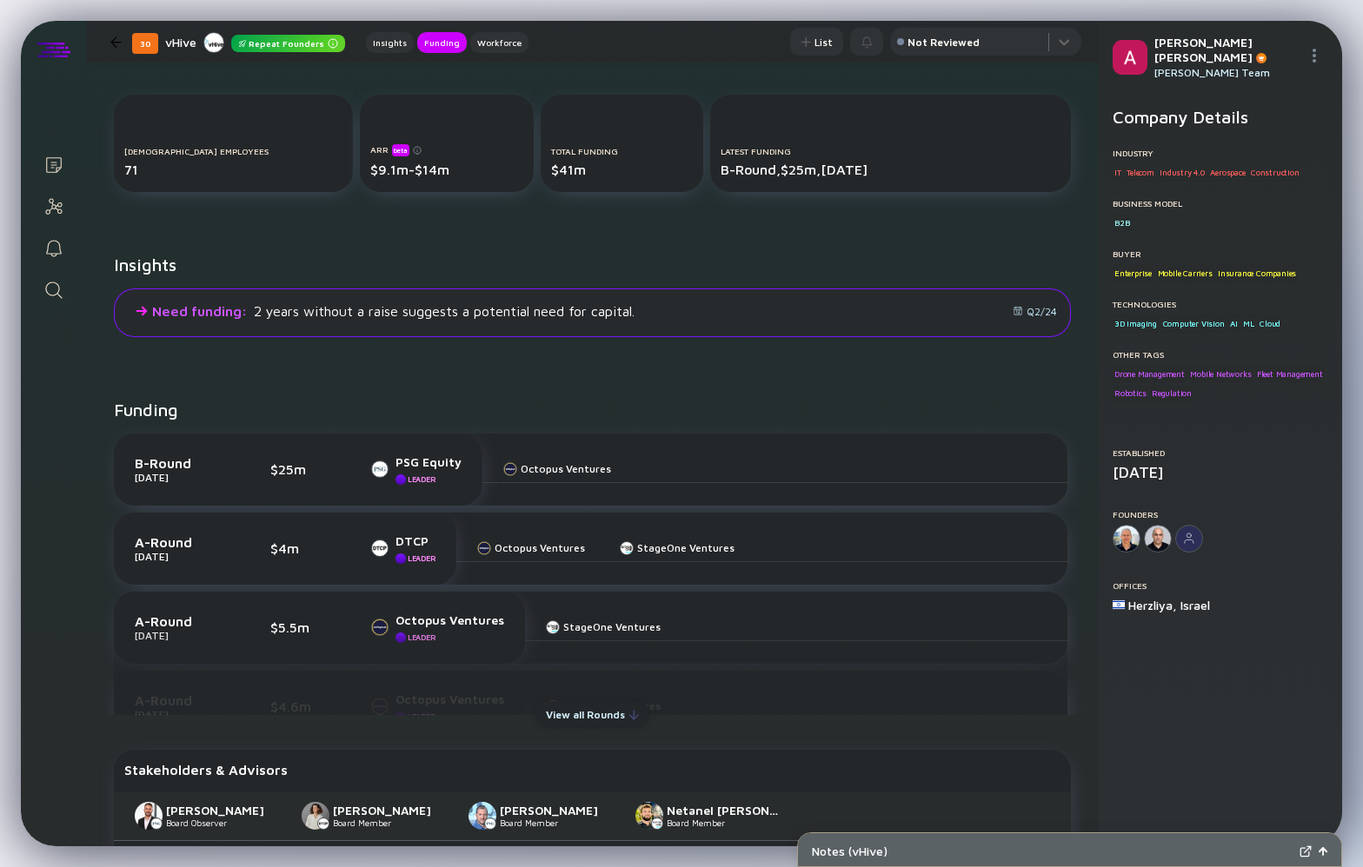
scroll to position [0, 0]
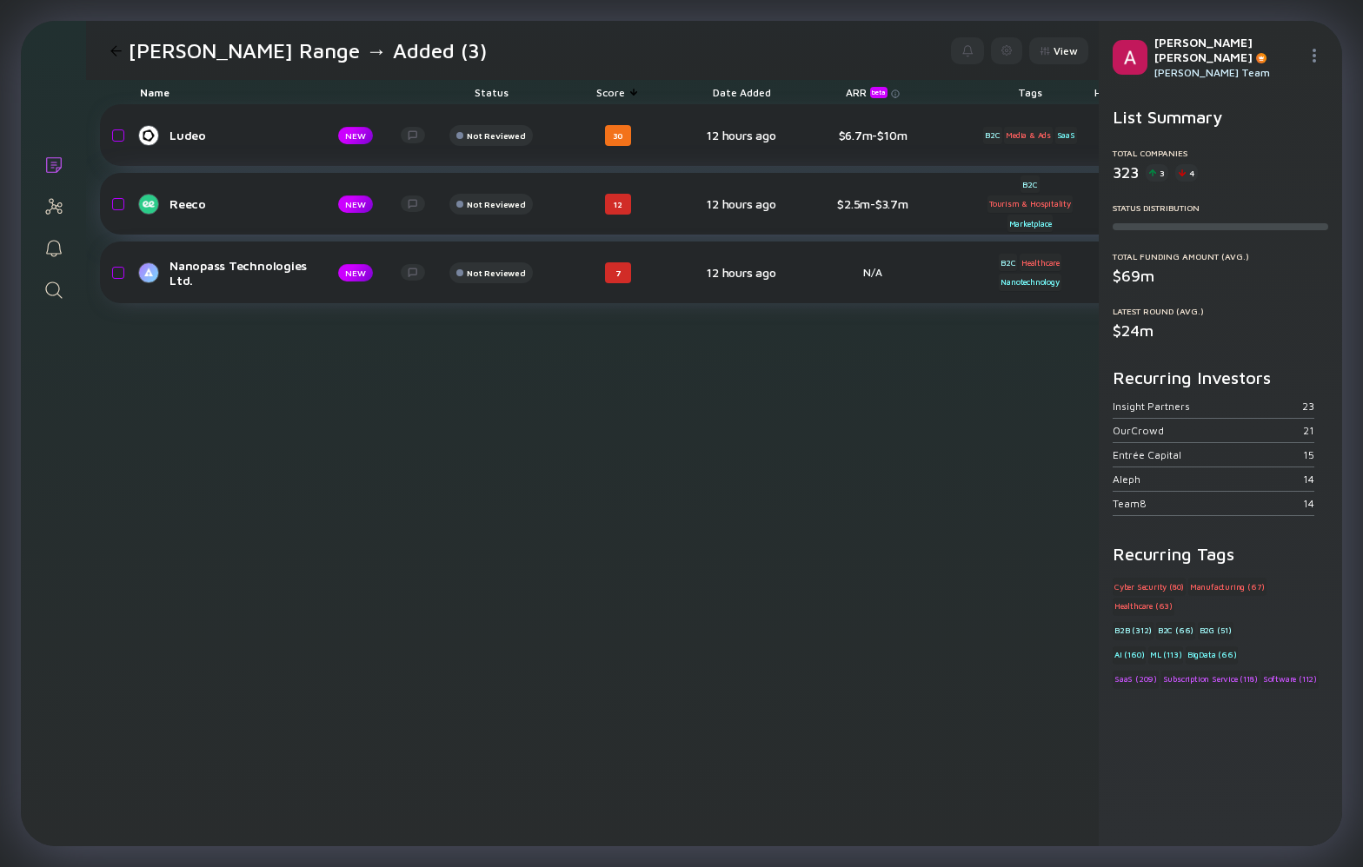
click at [189, 209] on div "Reeco" at bounding box center [239, 203] width 141 height 15
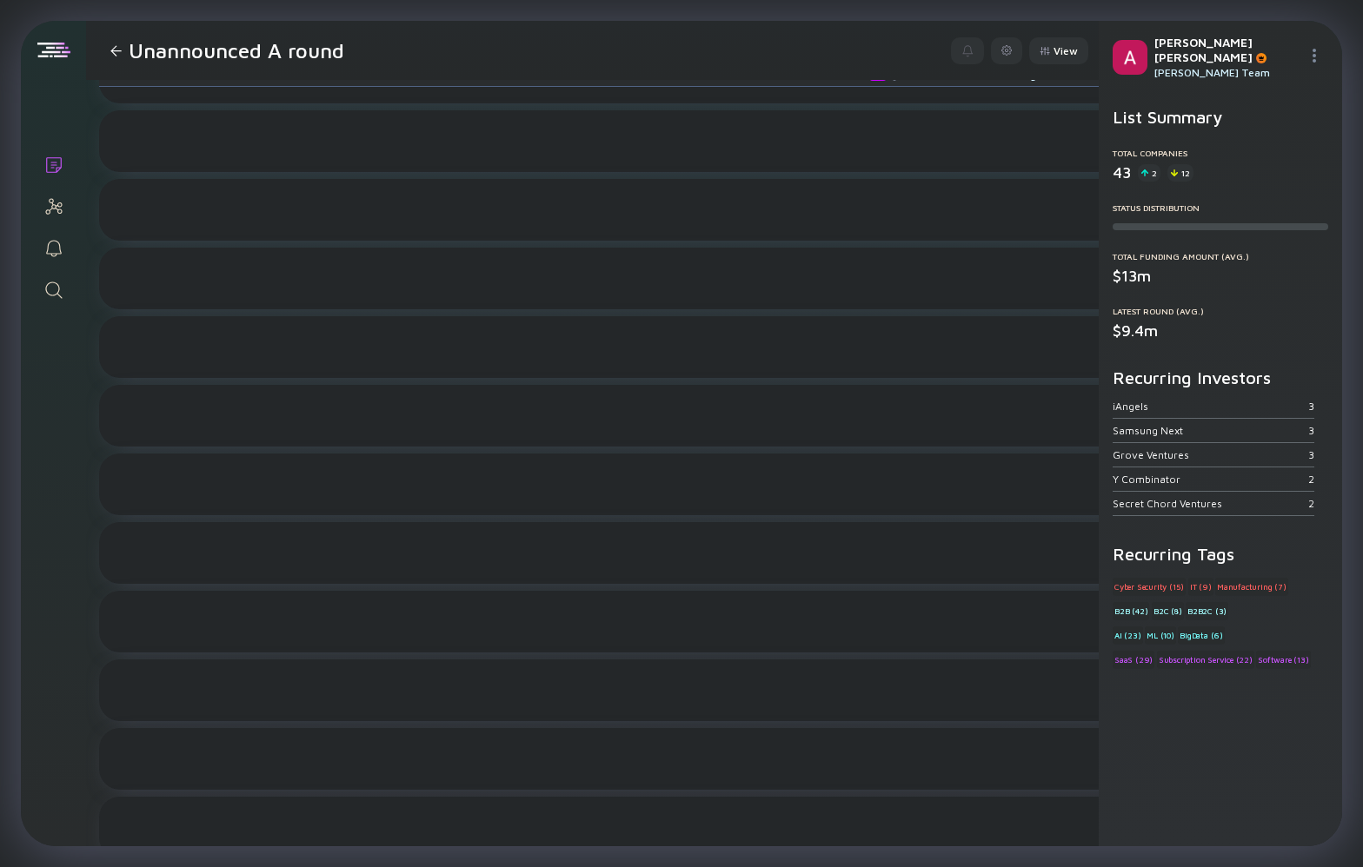
scroll to position [0, 1]
